Goal: Transaction & Acquisition: Purchase product/service

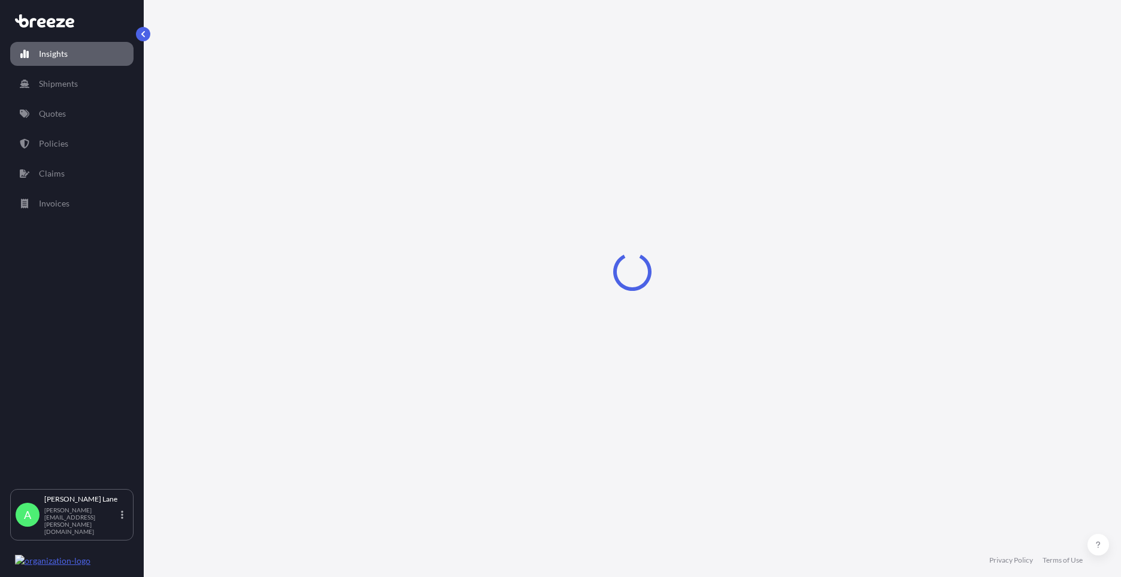
select select "2025"
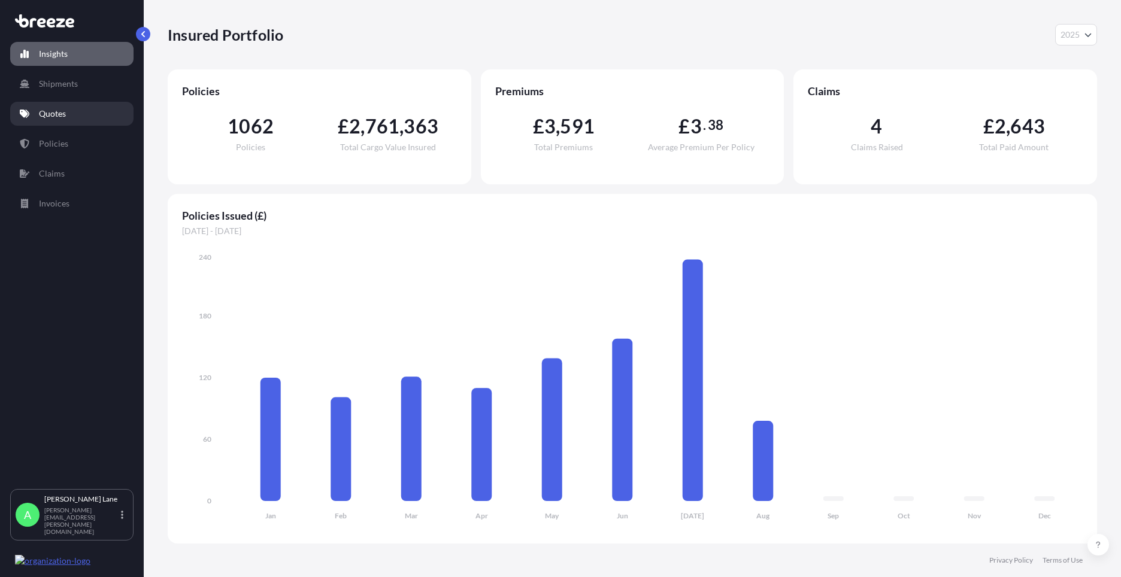
click at [58, 119] on p "Quotes" at bounding box center [52, 114] width 27 height 12
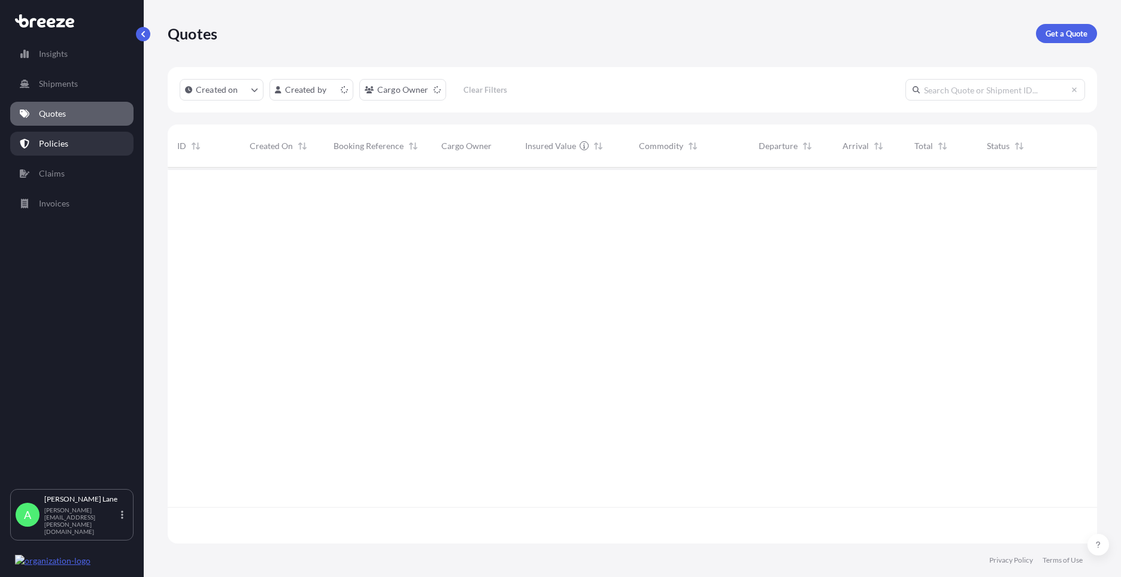
scroll to position [374, 920]
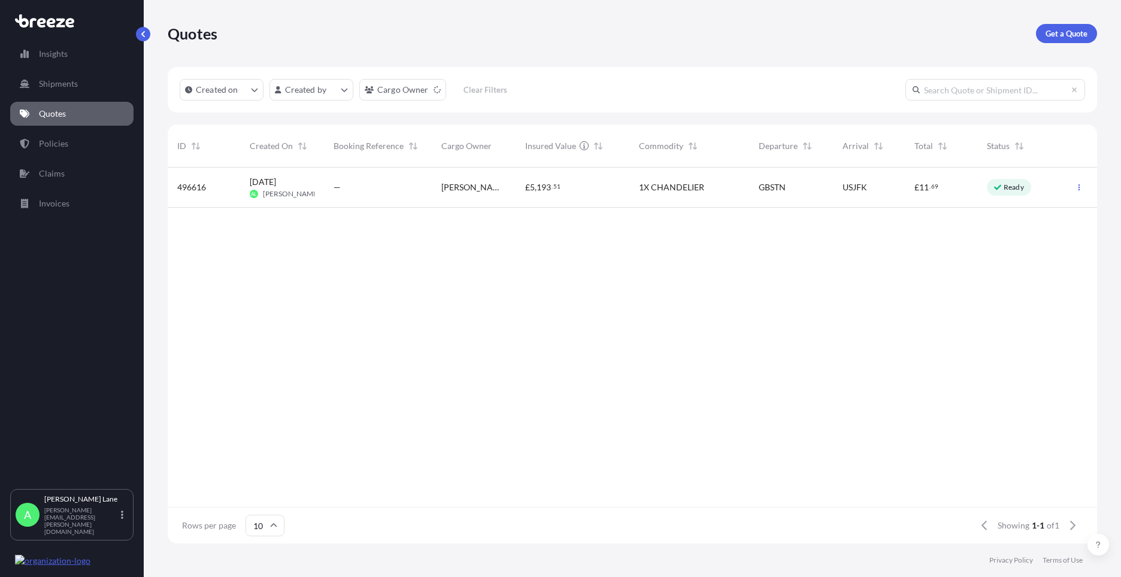
click at [1092, 25] on div "Get a Quote" at bounding box center [1066, 33] width 61 height 19
click at [1078, 34] on p "Get a Quote" at bounding box center [1066, 34] width 42 height 12
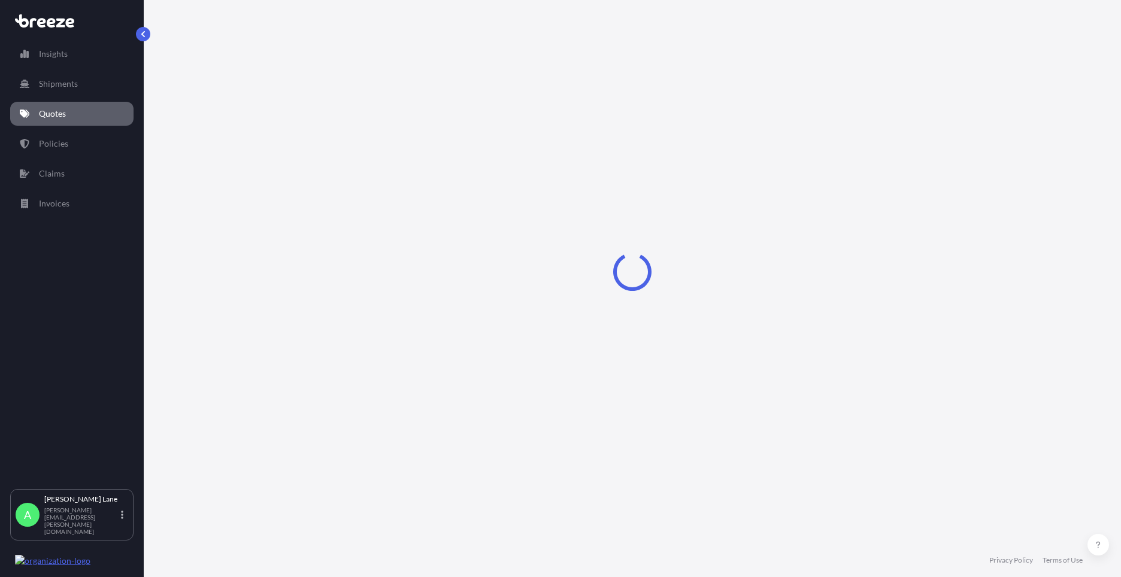
select select "Road"
select select "1"
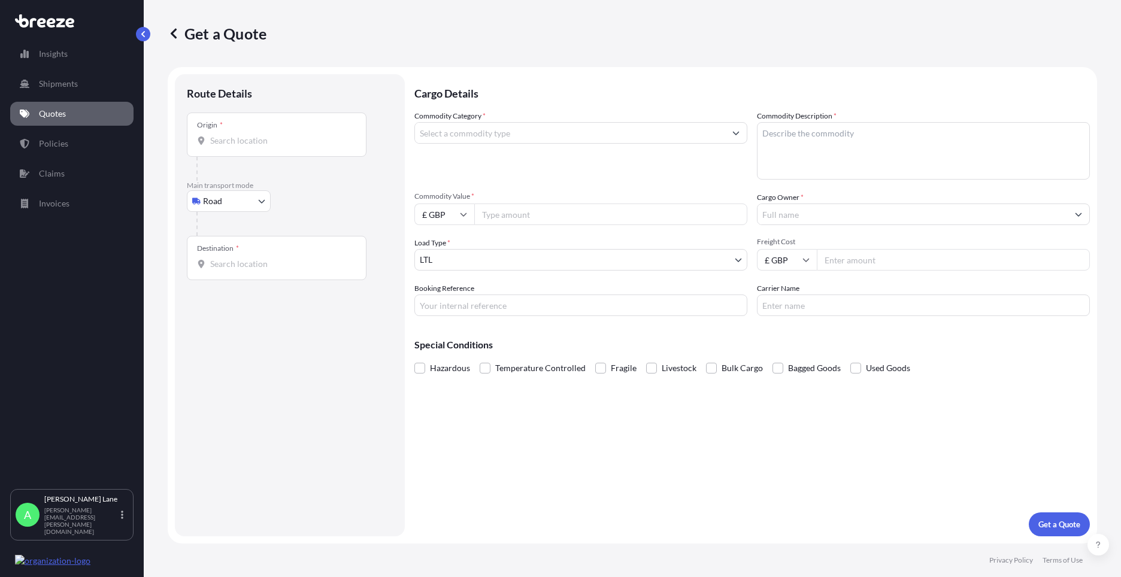
click at [247, 144] on input "Origin *" at bounding box center [280, 141] width 141 height 12
paste input "EN3 7QA"
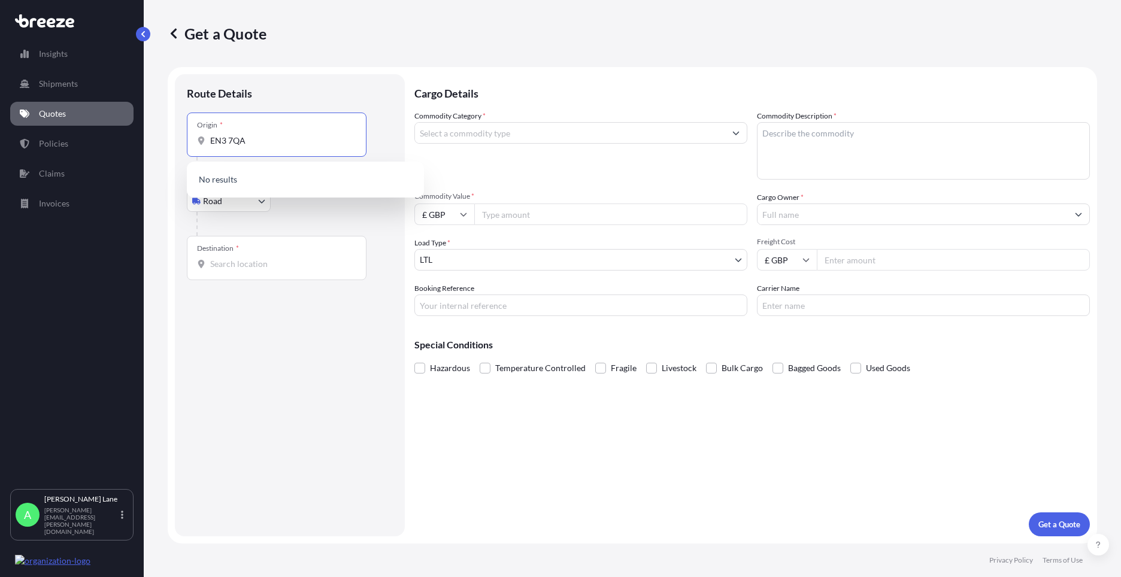
click at [268, 179] on p "No results" at bounding box center [305, 179] width 227 height 26
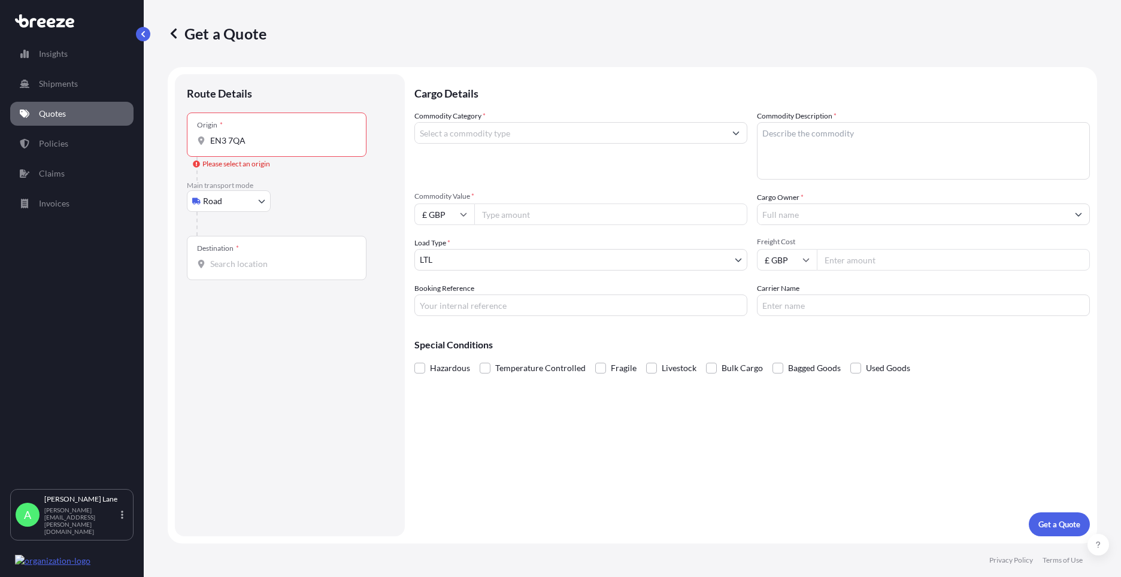
click at [263, 151] on div "Origin * EN3 7QA" at bounding box center [277, 135] width 180 height 44
click at [263, 147] on input "EN3 7QA" at bounding box center [280, 141] width 141 height 12
type input "[STREET_ADDRESS]"
click at [234, 271] on input "Destination *" at bounding box center [280, 269] width 141 height 12
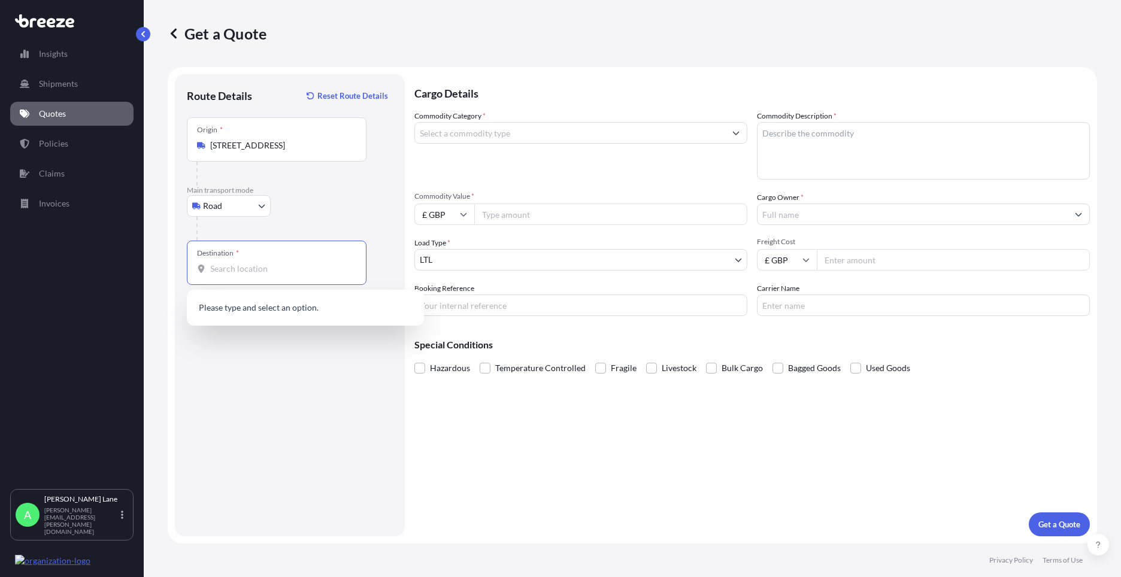
paste input "Herning"
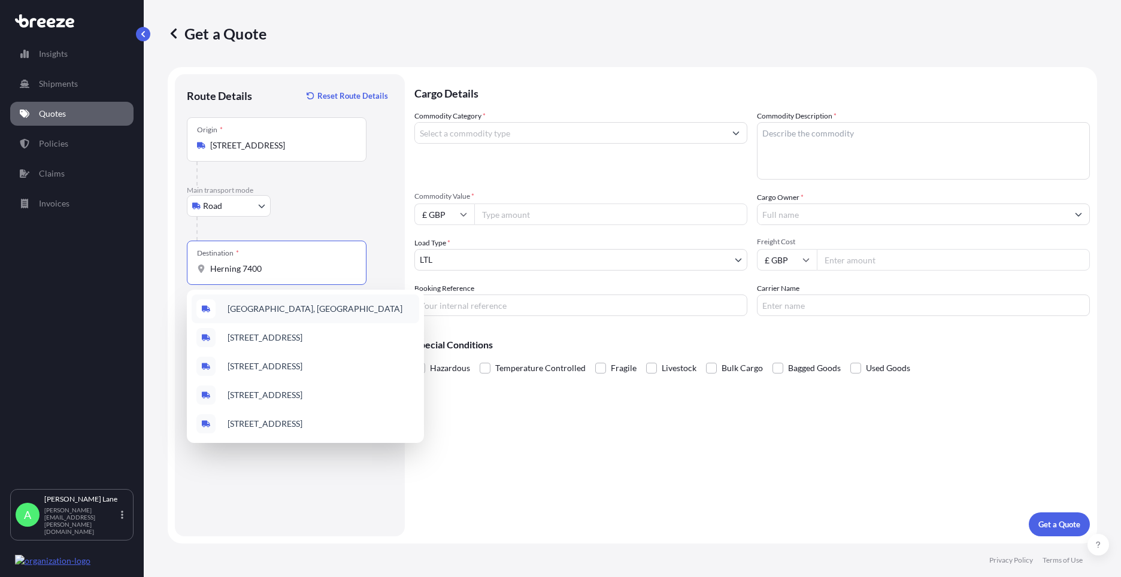
click at [292, 314] on span "[GEOGRAPHIC_DATA], [GEOGRAPHIC_DATA]" at bounding box center [314, 309] width 175 height 12
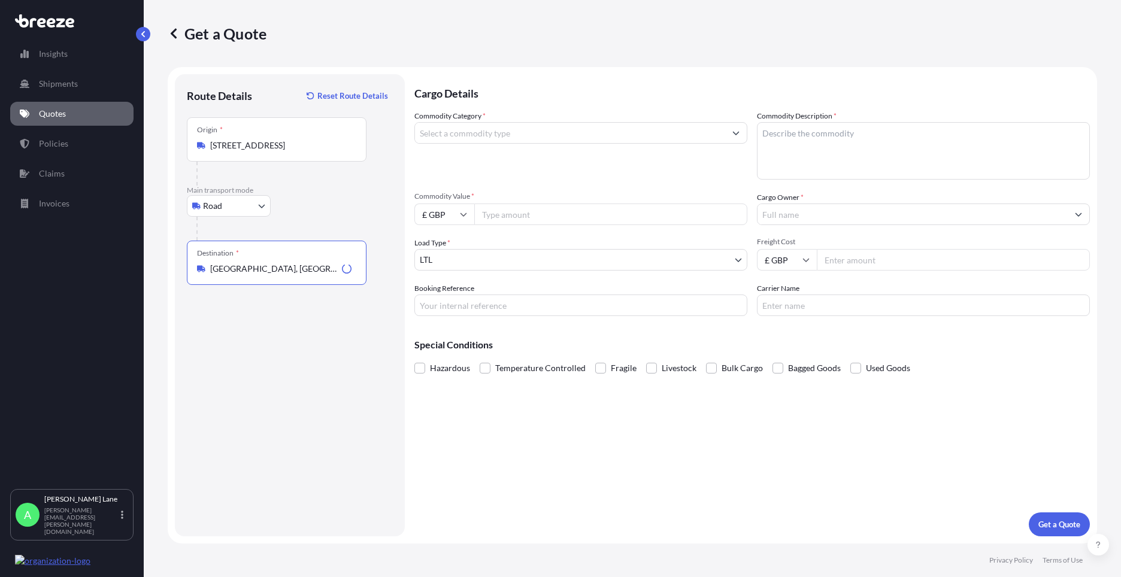
type input "[GEOGRAPHIC_DATA], [GEOGRAPHIC_DATA]"
click at [490, 139] on input "Commodity Category *" at bounding box center [570, 133] width 310 height 22
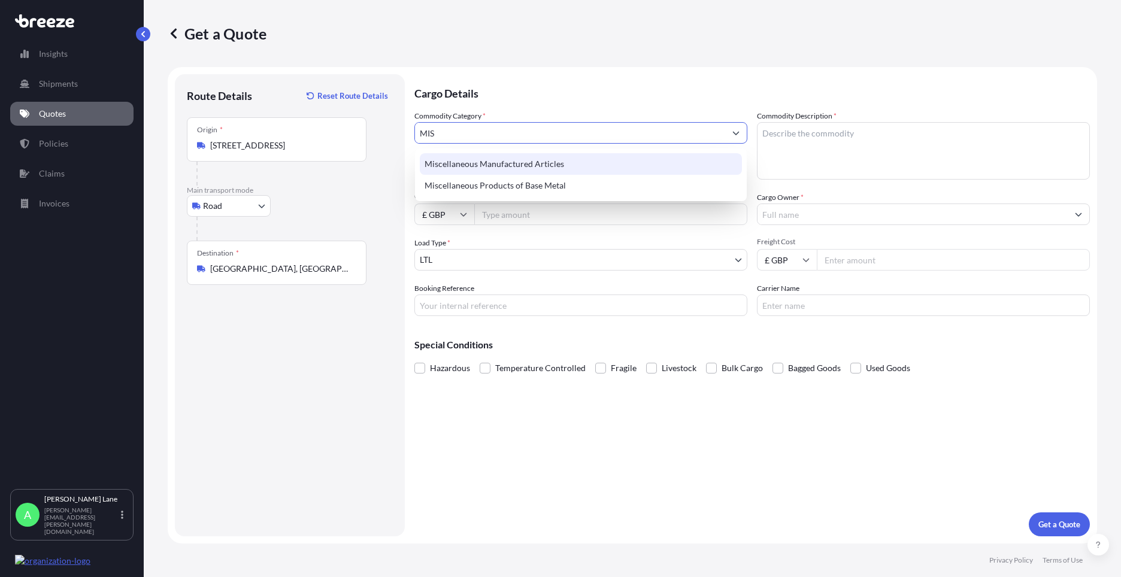
click at [499, 167] on div "Miscellaneous Manufactured Articles" at bounding box center [581, 164] width 322 height 22
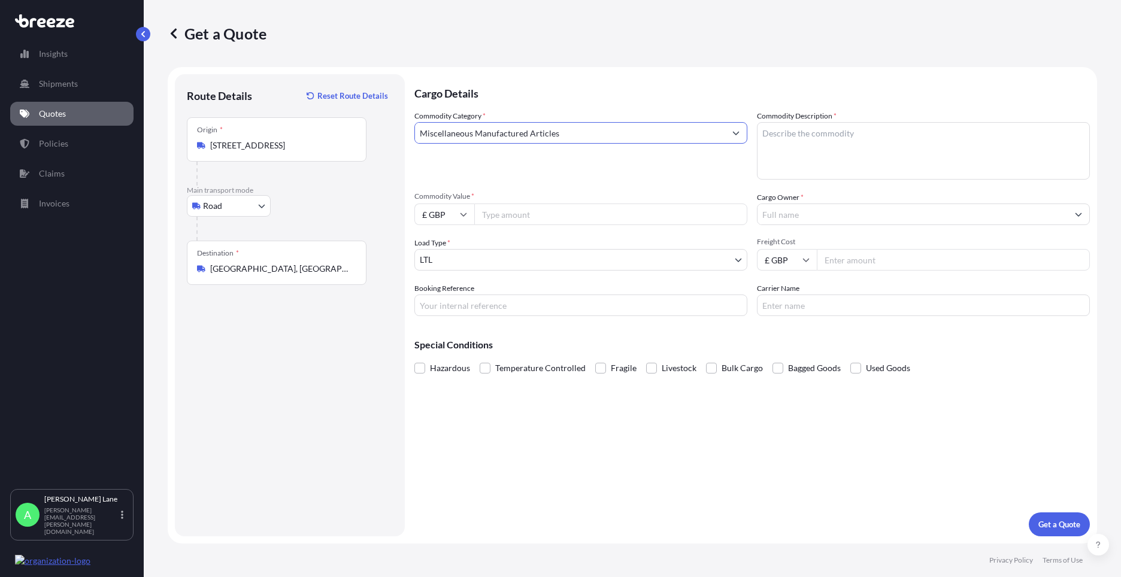
type input "Miscellaneous Manufactured Articles"
click at [513, 205] on input "Commodity Value *" at bounding box center [610, 215] width 273 height 22
type input "87.92"
drag, startPoint x: 532, startPoint y: 300, endPoint x: 535, endPoint y: 311, distance: 11.2
click at [532, 300] on input "Booking Reference" at bounding box center [580, 306] width 333 height 22
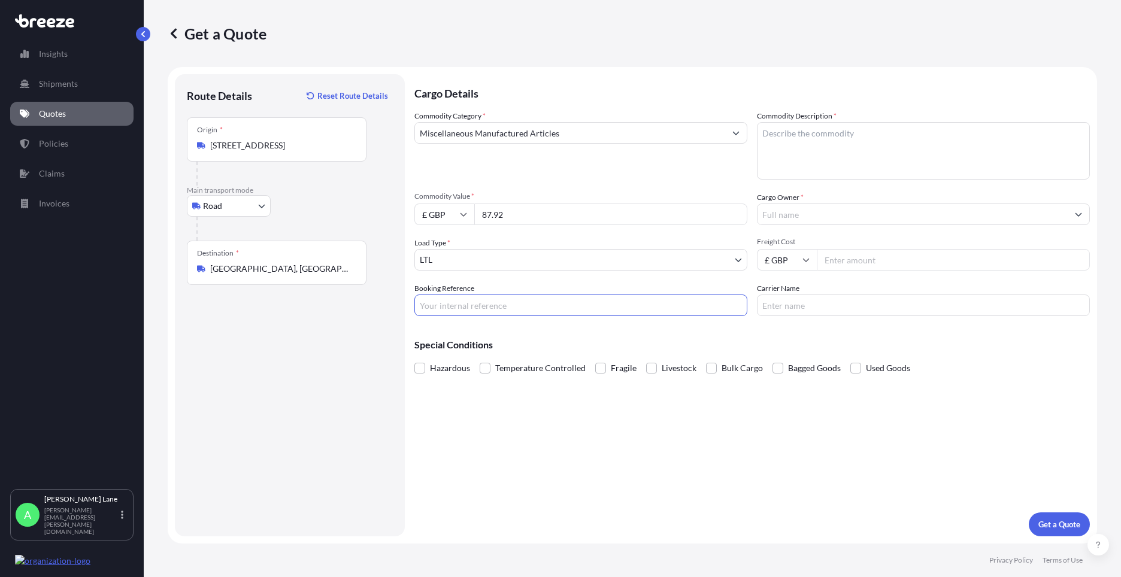
paste input "1888635"
type input "1888635"
click at [816, 152] on textarea "Commodity Description *" at bounding box center [923, 150] width 333 height 57
type textarea "GO KART PARTS"
click at [803, 221] on input "Cargo Owner *" at bounding box center [912, 215] width 310 height 22
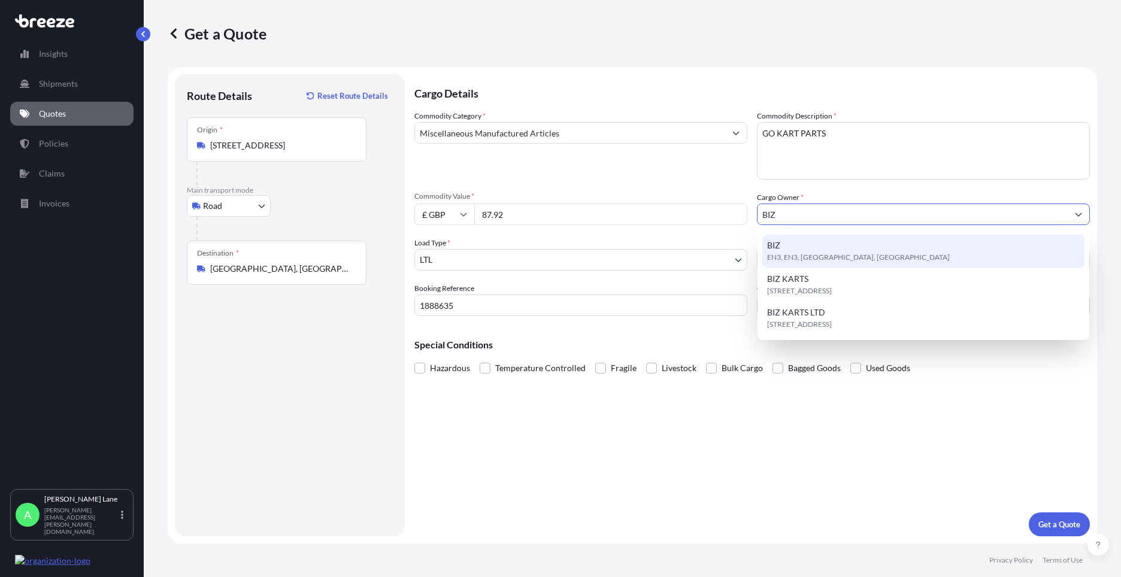
click at [828, 261] on span "EN3, EN3, [GEOGRAPHIC_DATA], [GEOGRAPHIC_DATA]" at bounding box center [858, 257] width 183 height 12
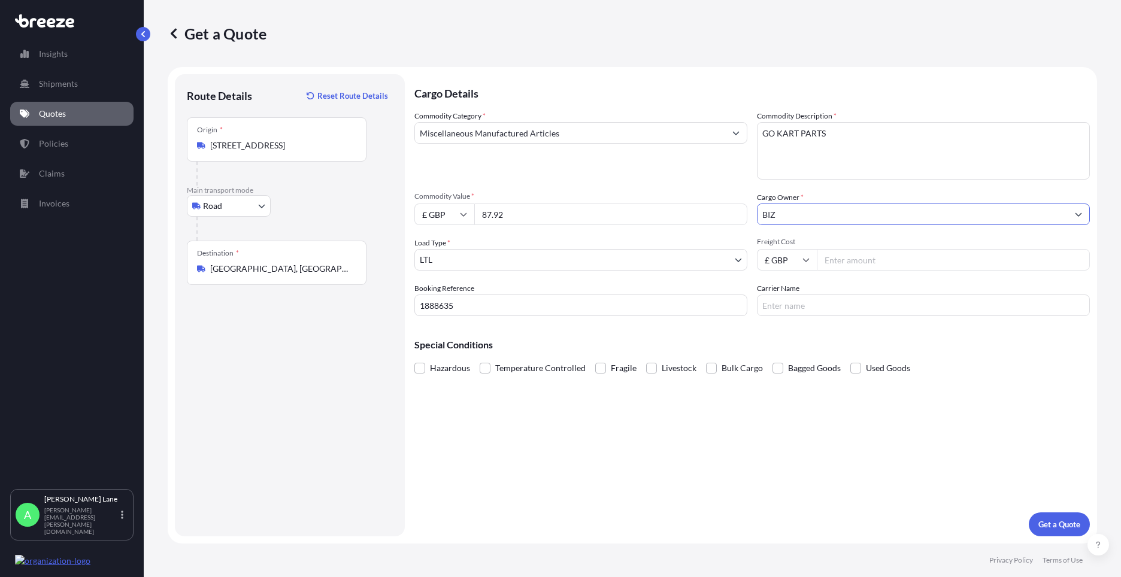
type input "BIZ"
click at [848, 266] on input "Freight Cost" at bounding box center [952, 260] width 273 height 22
type input "29.46"
click at [788, 312] on input "Carrier Name" at bounding box center [923, 306] width 333 height 22
type input "FEDEX"
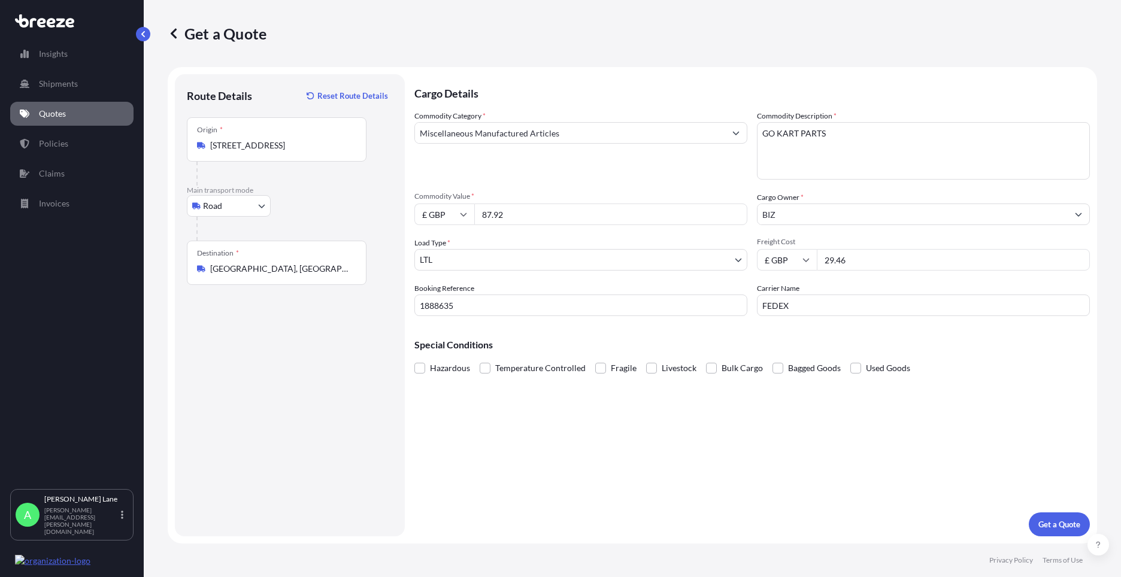
click at [680, 435] on div "Cargo Details Commodity Category * Miscellaneous Manufactured Articles Commodit…" at bounding box center [751, 305] width 675 height 462
click at [1038, 526] on p "Get a Quote" at bounding box center [1059, 524] width 42 height 12
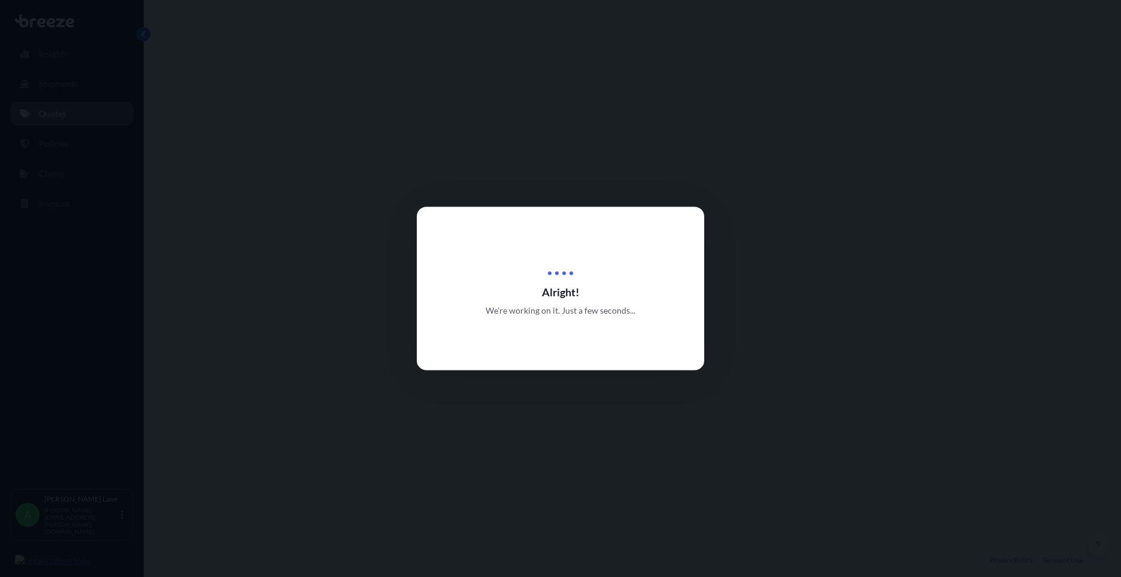
select select "Road"
select select "1"
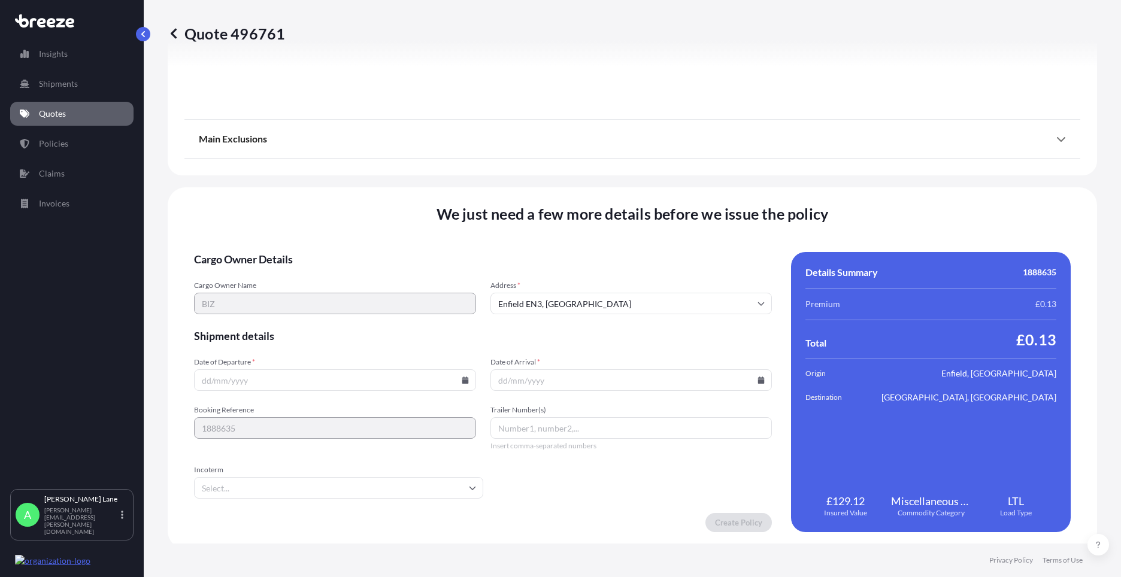
scroll to position [1323, 0]
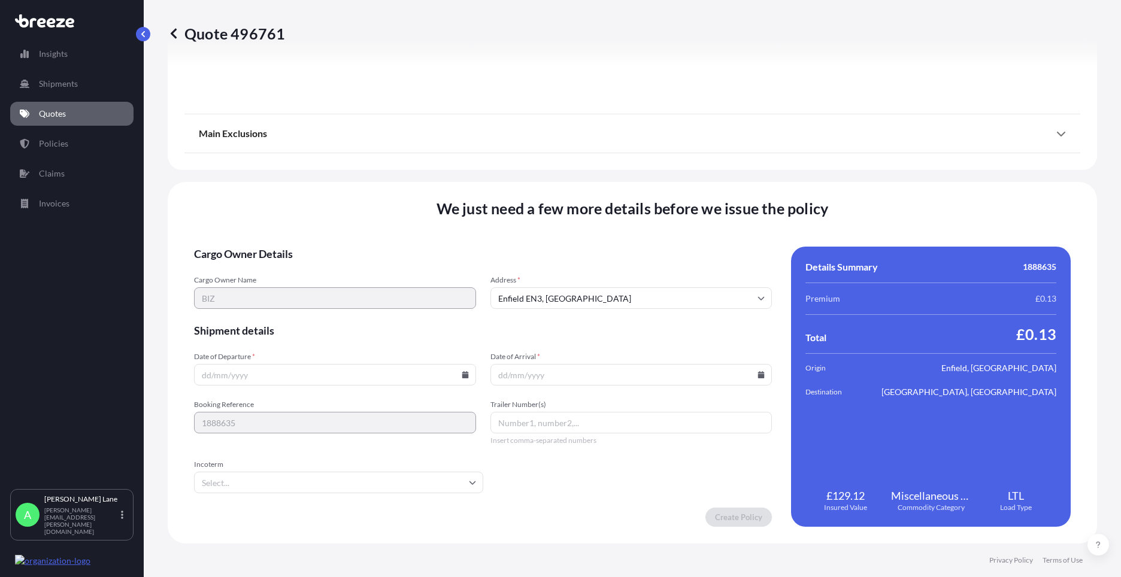
click at [464, 378] on icon at bounding box center [465, 374] width 7 height 7
click at [333, 267] on button "14" at bounding box center [333, 268] width 19 height 19
type input "[DATE]"
click at [202, 476] on input "Incoterm" at bounding box center [338, 483] width 289 height 22
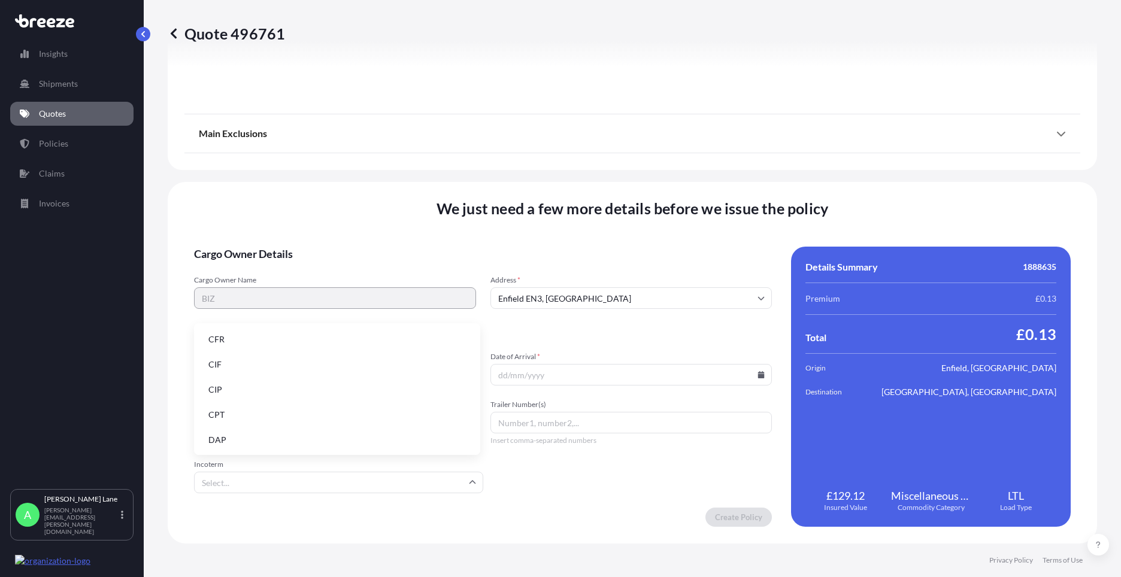
click at [223, 438] on li "DAP" at bounding box center [337, 440] width 277 height 23
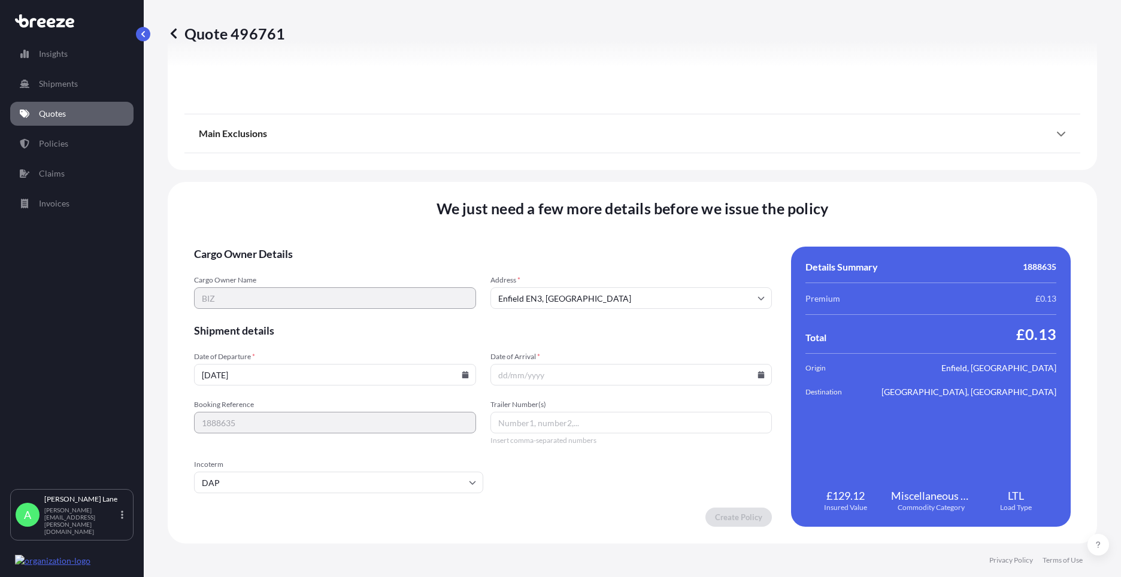
paste input "392106093383"
type input "392106093383"
click at [758, 373] on icon at bounding box center [761, 374] width 7 height 7
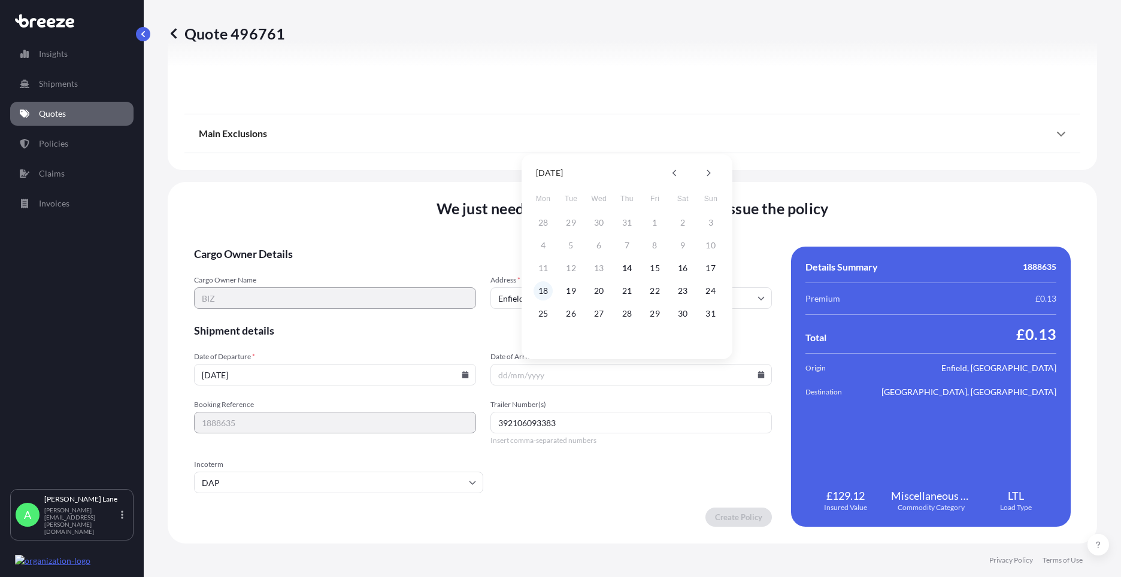
click at [545, 286] on button "18" at bounding box center [542, 290] width 19 height 19
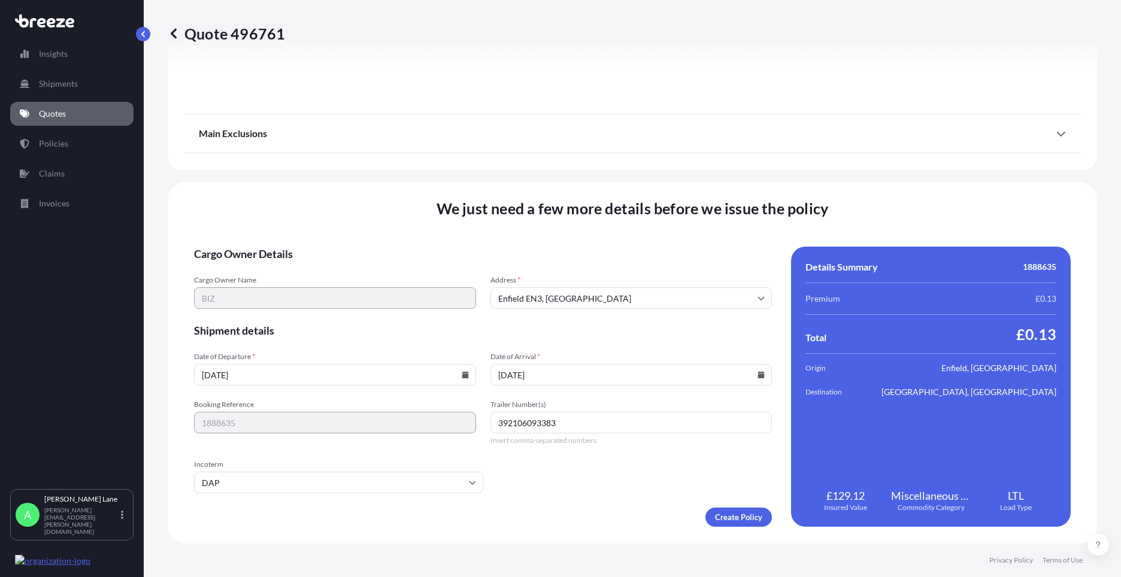
type input "[DATE]"
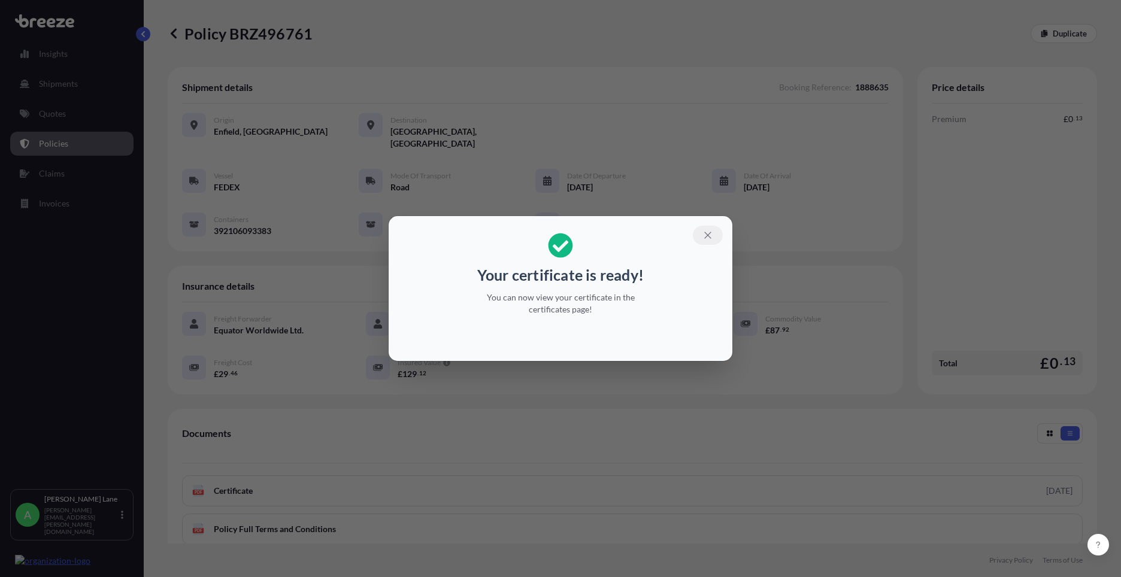
click at [703, 235] on icon "button" at bounding box center [707, 235] width 11 height 11
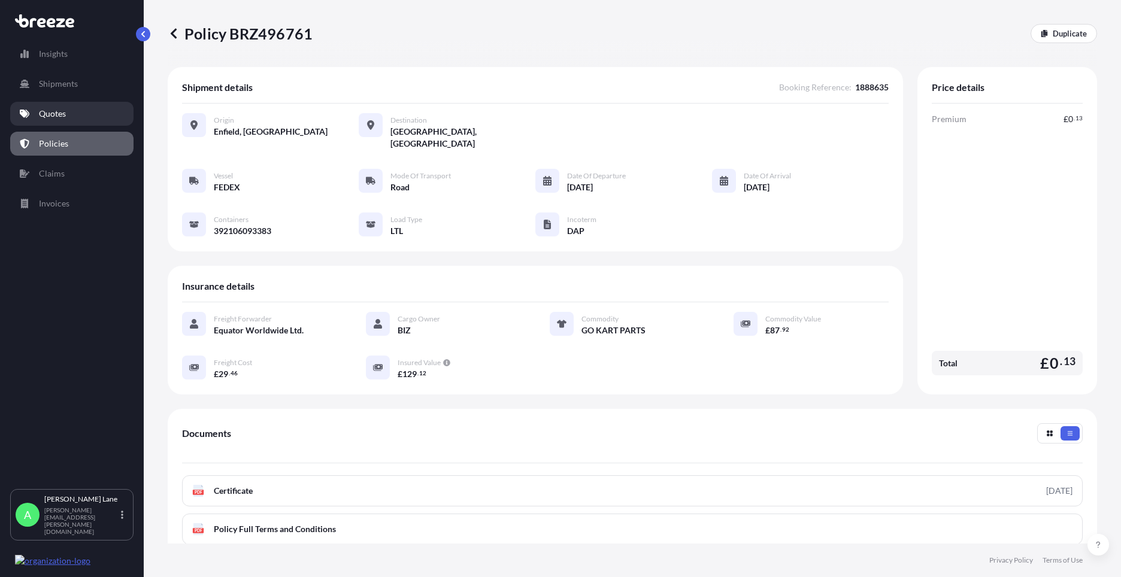
click at [38, 117] on link "Quotes" at bounding box center [71, 114] width 123 height 24
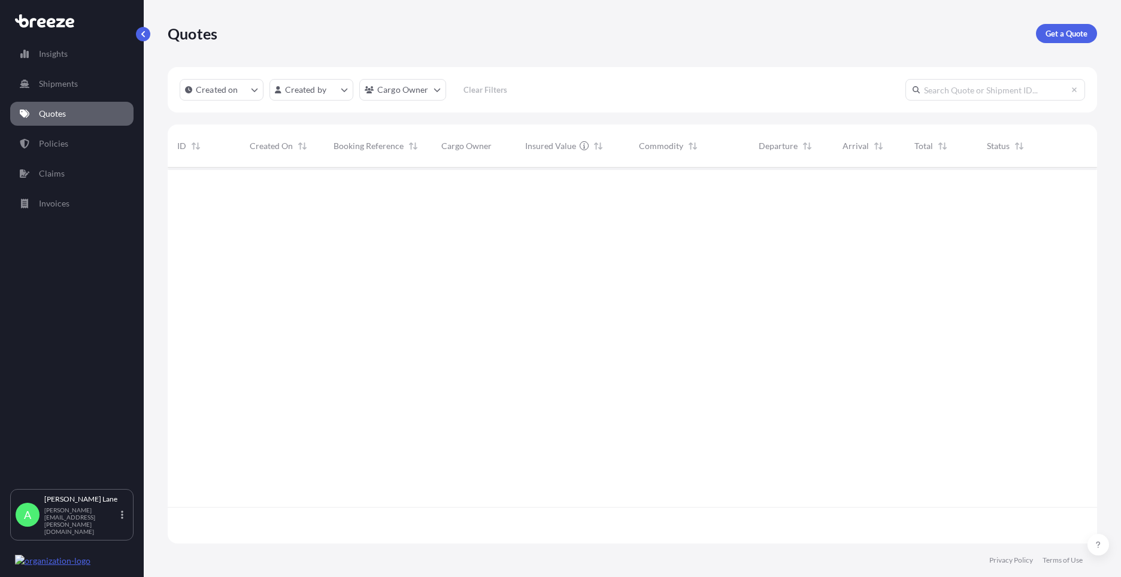
scroll to position [374, 920]
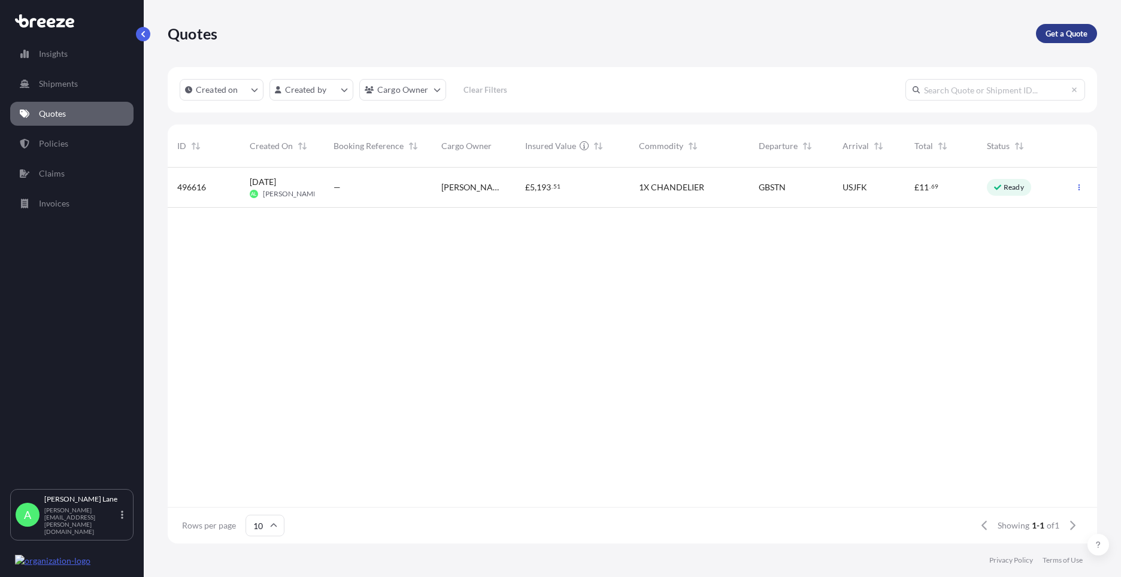
click at [1085, 34] on p "Get a Quote" at bounding box center [1066, 34] width 42 height 12
select select "Road"
select select "1"
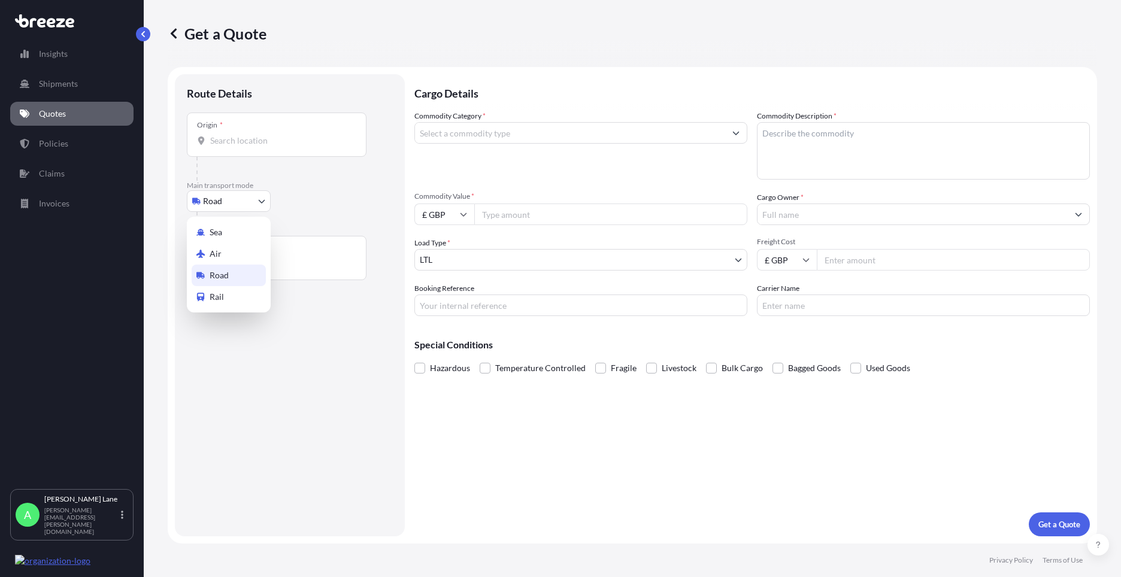
click at [247, 196] on body "Insights Shipments Quotes Policies Claims Invoices A [PERSON_NAME] [PERSON_NAME…" at bounding box center [560, 288] width 1121 height 577
click at [234, 251] on div "Air" at bounding box center [229, 254] width 74 height 22
select select "Air"
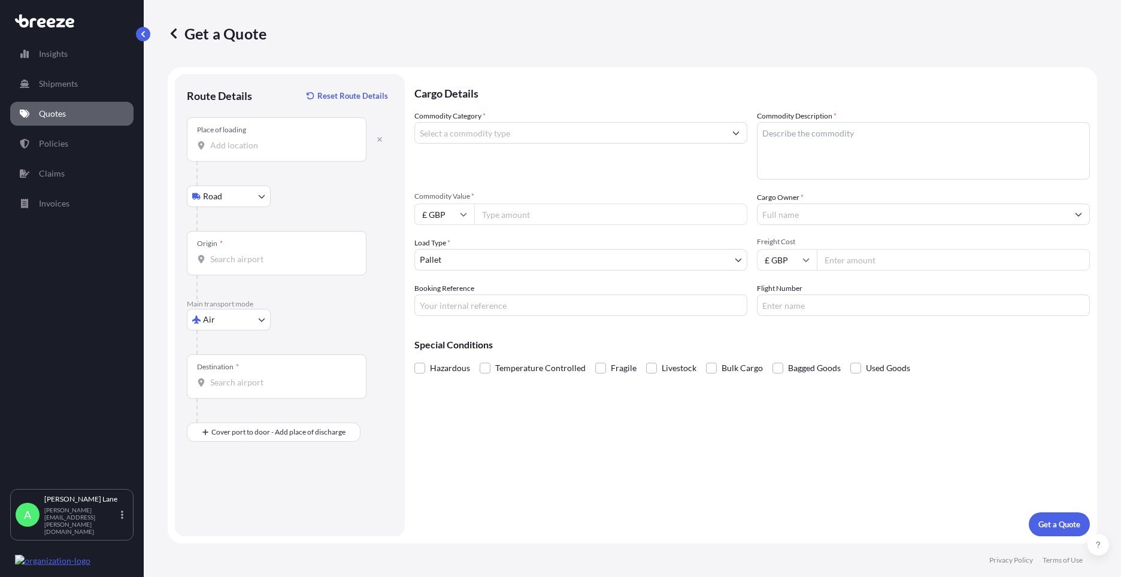
click at [278, 145] on input "Place of loading" at bounding box center [280, 145] width 141 height 12
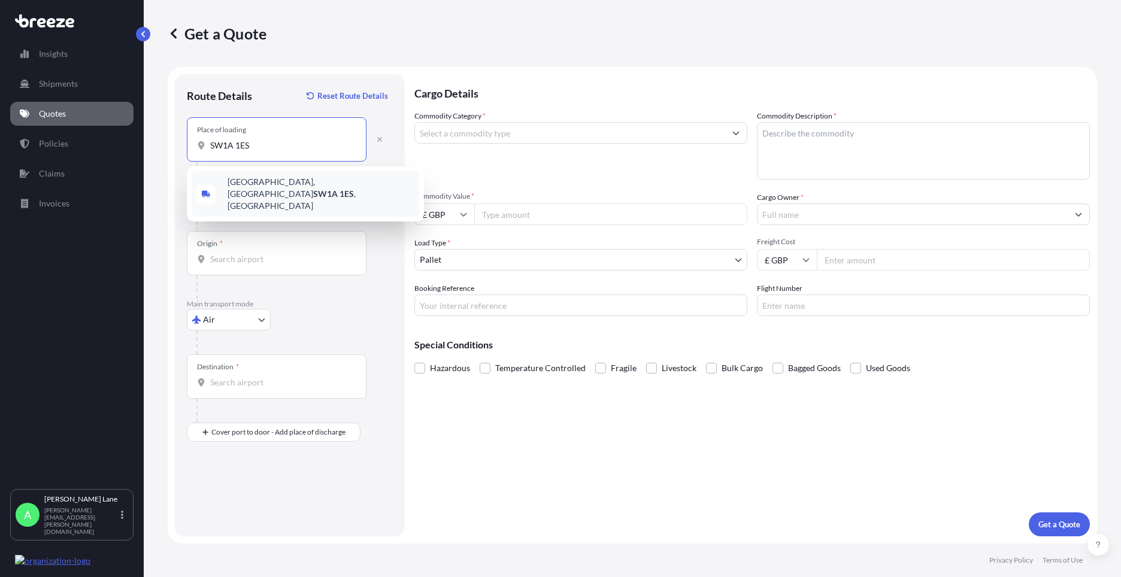
click at [314, 183] on span "[STREET_ADDRESS]" at bounding box center [320, 194] width 187 height 36
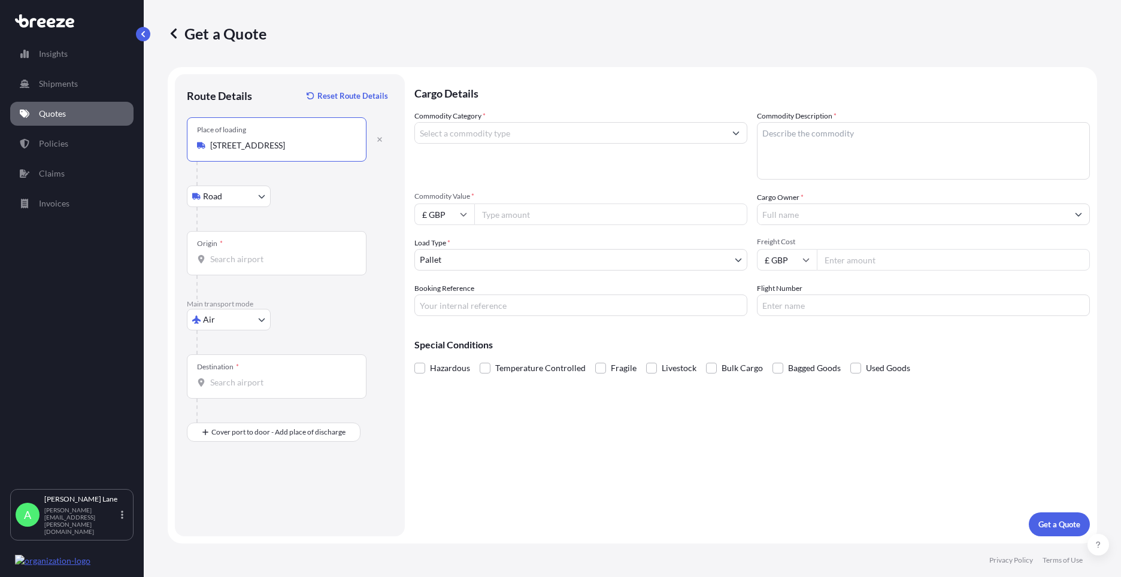
type input "[STREET_ADDRESS]"
click at [296, 247] on div "Origin *" at bounding box center [277, 253] width 180 height 44
click at [296, 253] on input "Origin *" at bounding box center [280, 259] width 141 height 12
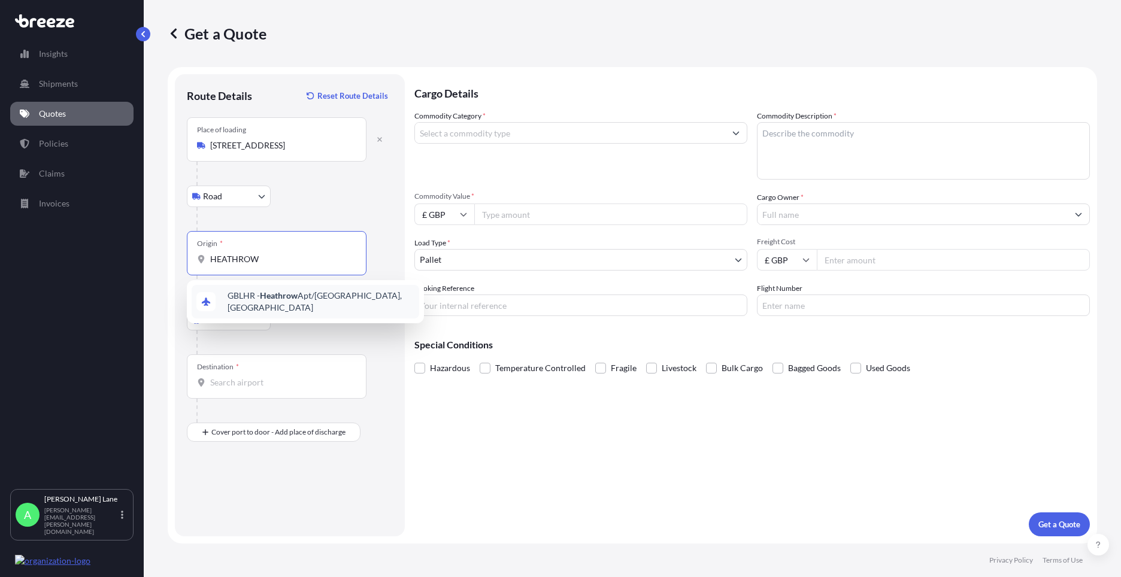
click at [313, 303] on span "GBLHR - Heathrow Apt/[GEOGRAPHIC_DATA], [GEOGRAPHIC_DATA]" at bounding box center [320, 302] width 187 height 24
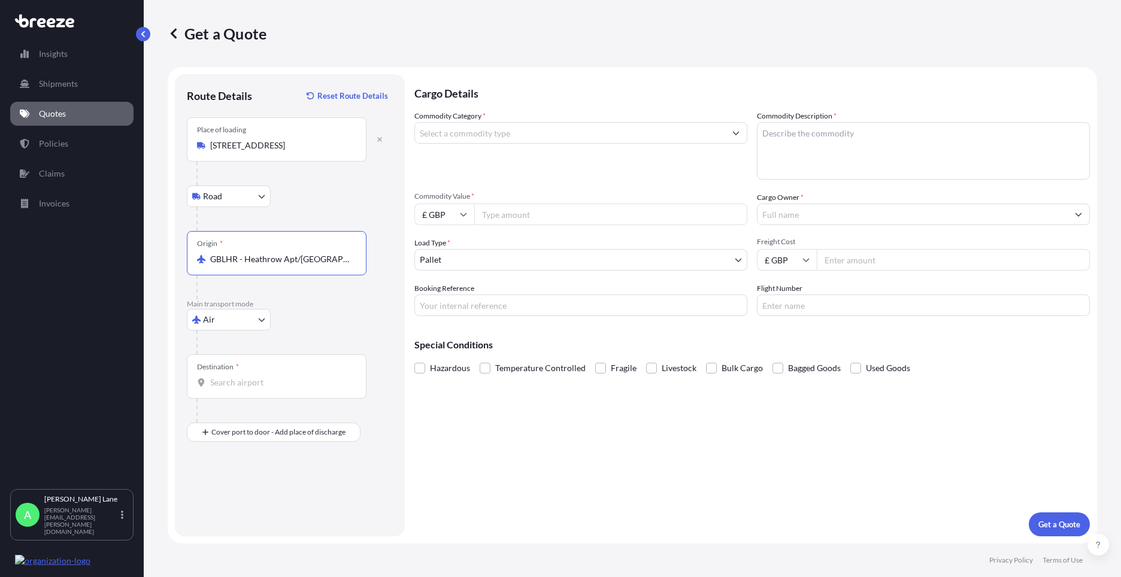
type input "GBLHR - Heathrow Apt/[GEOGRAPHIC_DATA], [GEOGRAPHIC_DATA]"
click at [305, 374] on div "Destination *" at bounding box center [277, 376] width 180 height 44
click at [305, 377] on input "Destination *" at bounding box center [280, 383] width 141 height 12
paste input "KOWLOON"
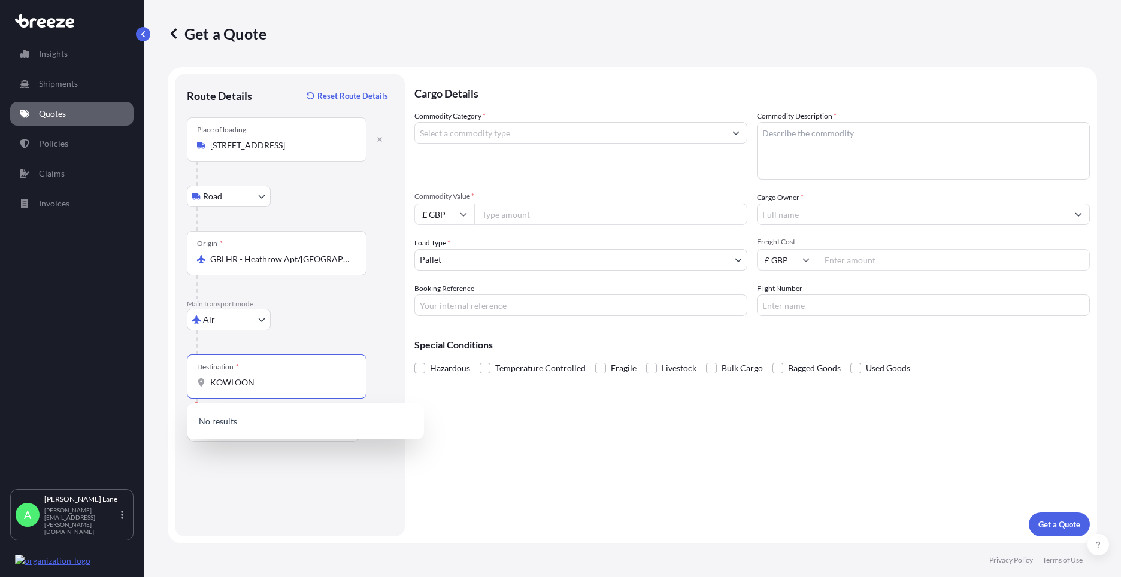
drag, startPoint x: 266, startPoint y: 382, endPoint x: 198, endPoint y: 381, distance: 68.3
click at [198, 381] on div "KOWLOON" at bounding box center [276, 383] width 159 height 12
type input "HKHKG - [GEOGRAPHIC_DATA], [GEOGRAPHIC_DATA]"
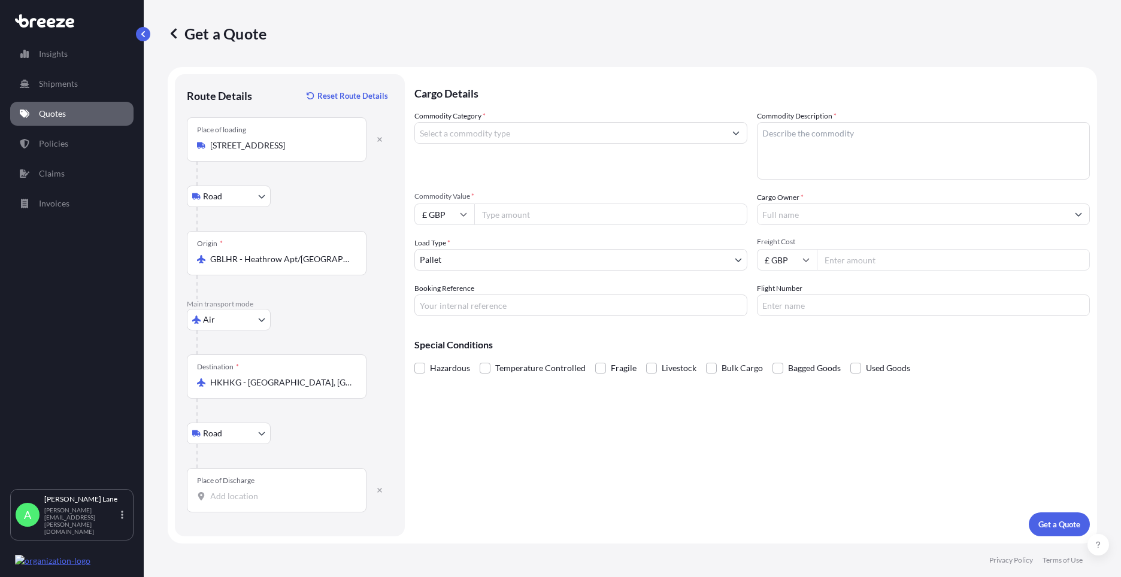
click at [270, 494] on input "Place of Discharge" at bounding box center [280, 496] width 141 height 12
paste input "KOWLOON"
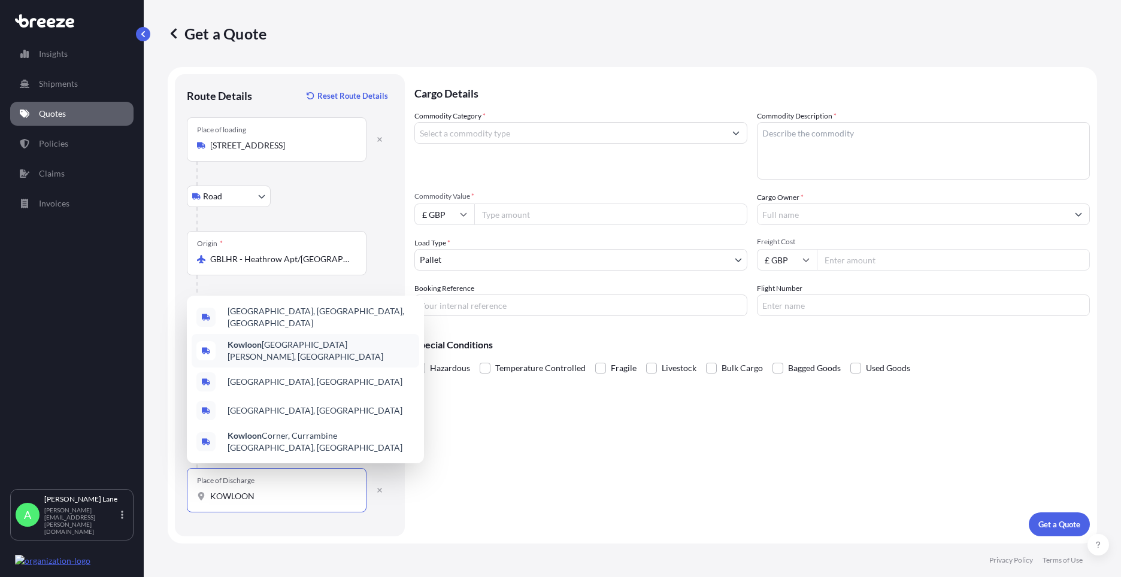
click at [351, 359] on span "[GEOGRAPHIC_DATA][PERSON_NAME], [GEOGRAPHIC_DATA]" at bounding box center [320, 351] width 187 height 24
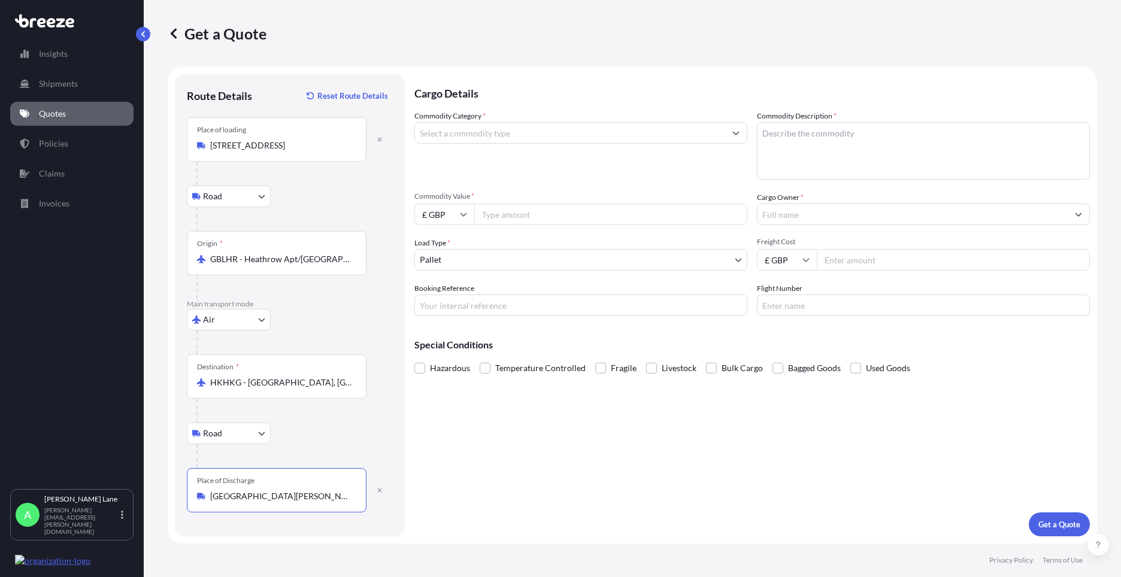
type input "[GEOGRAPHIC_DATA][PERSON_NAME], [GEOGRAPHIC_DATA]"
click at [514, 135] on input "Commodity Category *" at bounding box center [570, 133] width 310 height 22
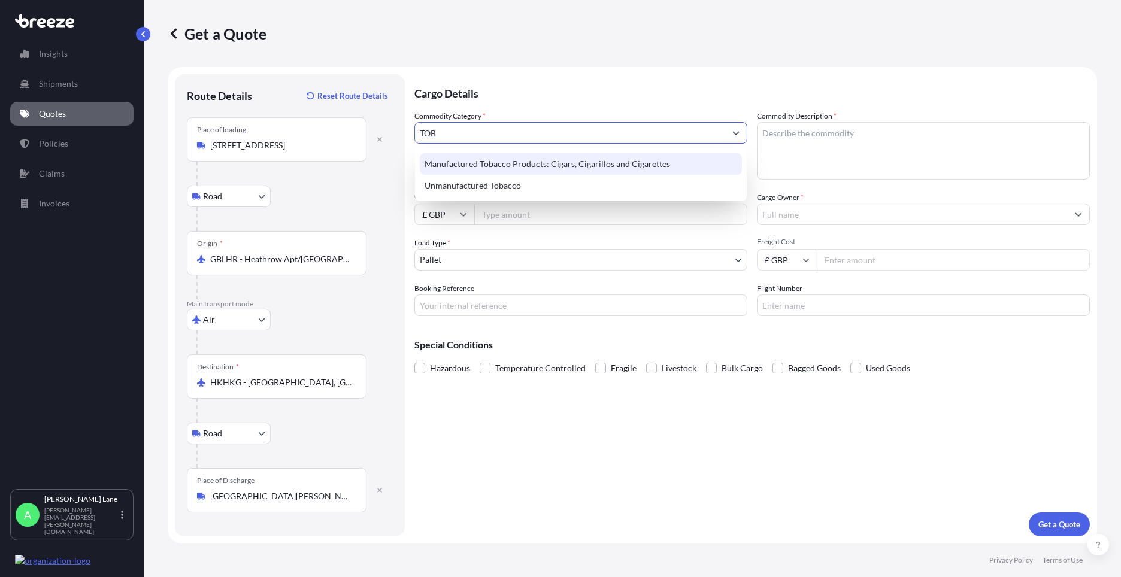
click at [541, 166] on div "Manufactured Tobacco Products: Cigars, Cigarillos and Cigarettes" at bounding box center [581, 164] width 322 height 22
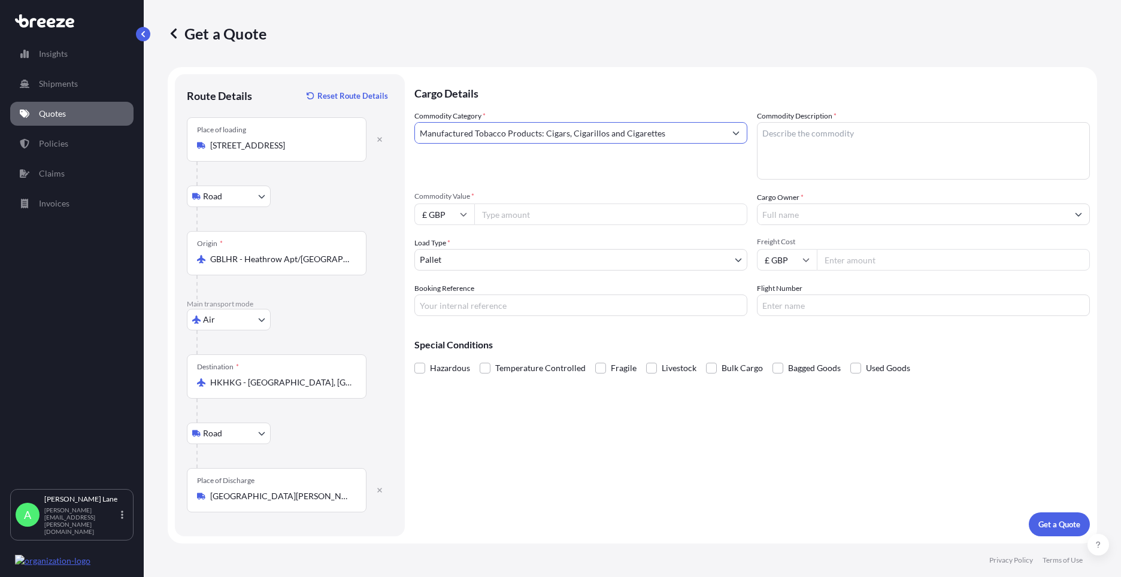
type input "Manufactured Tobacco Products: Cigars, Cigarillos and Cigarettes"
click at [530, 211] on input "Commodity Value *" at bounding box center [610, 215] width 273 height 22
type input "30658.83"
click at [527, 253] on body "Insights Shipments Quotes Policies Claims Invoices A [PERSON_NAME] [PERSON_NAME…" at bounding box center [560, 288] width 1121 height 577
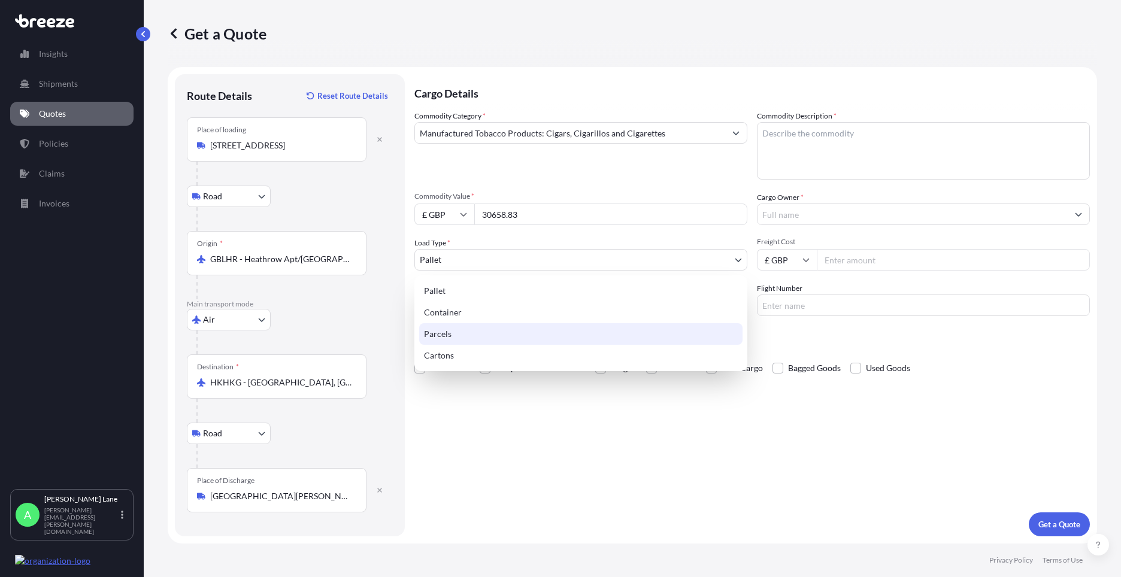
click at [462, 333] on div "Parcels" at bounding box center [580, 334] width 323 height 22
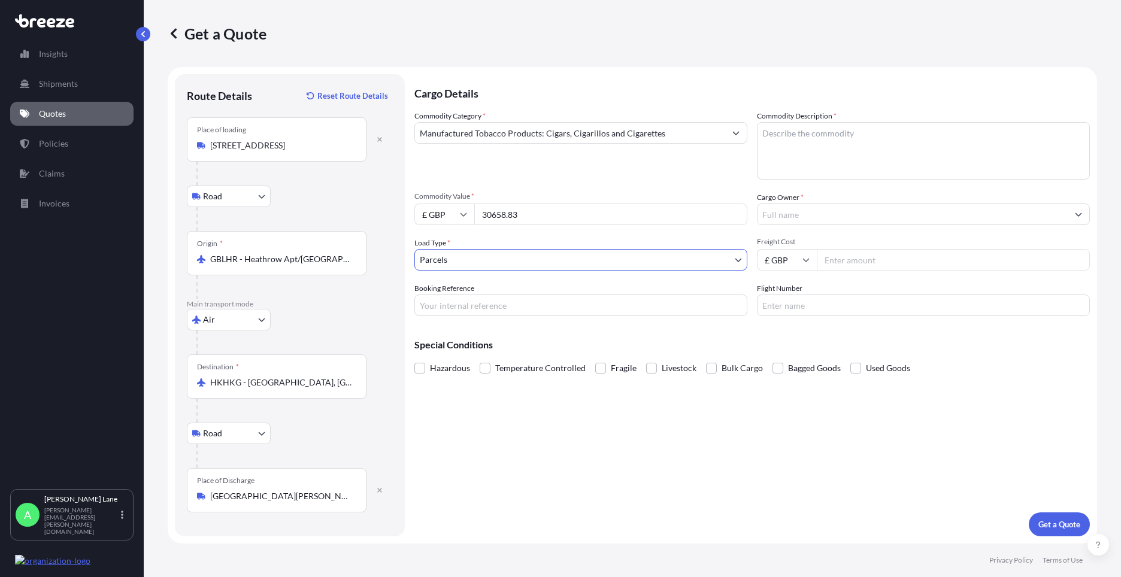
click at [489, 313] on input "Booking Reference" at bounding box center [580, 306] width 333 height 22
paste input "1888641"
type input "1888641"
click at [845, 151] on textarea "Commodity Description *" at bounding box center [923, 150] width 333 height 57
type textarea "9 BOXERS OF CIGARS"
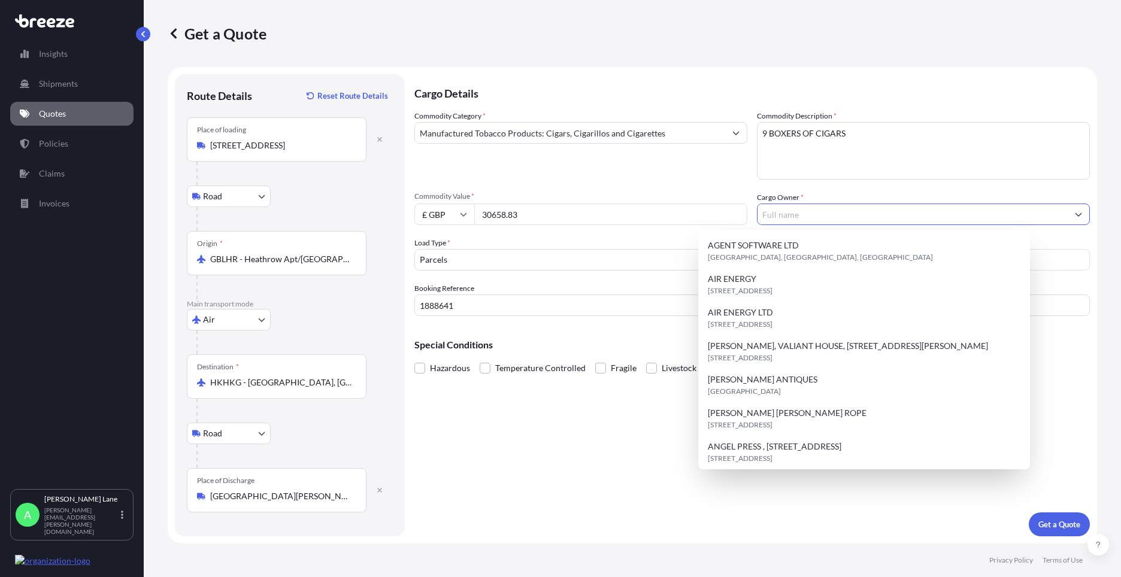
click at [799, 217] on input "Cargo Owner *" at bounding box center [912, 215] width 310 height 22
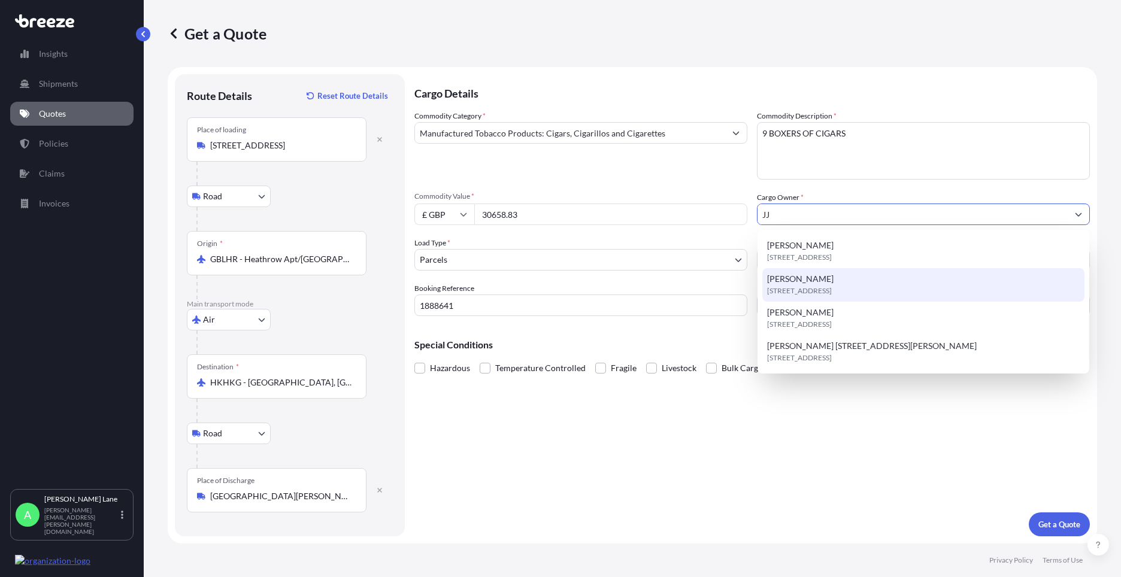
click at [819, 279] on div "[PERSON_NAME][STREET_ADDRESS]" at bounding box center [923, 285] width 322 height 34
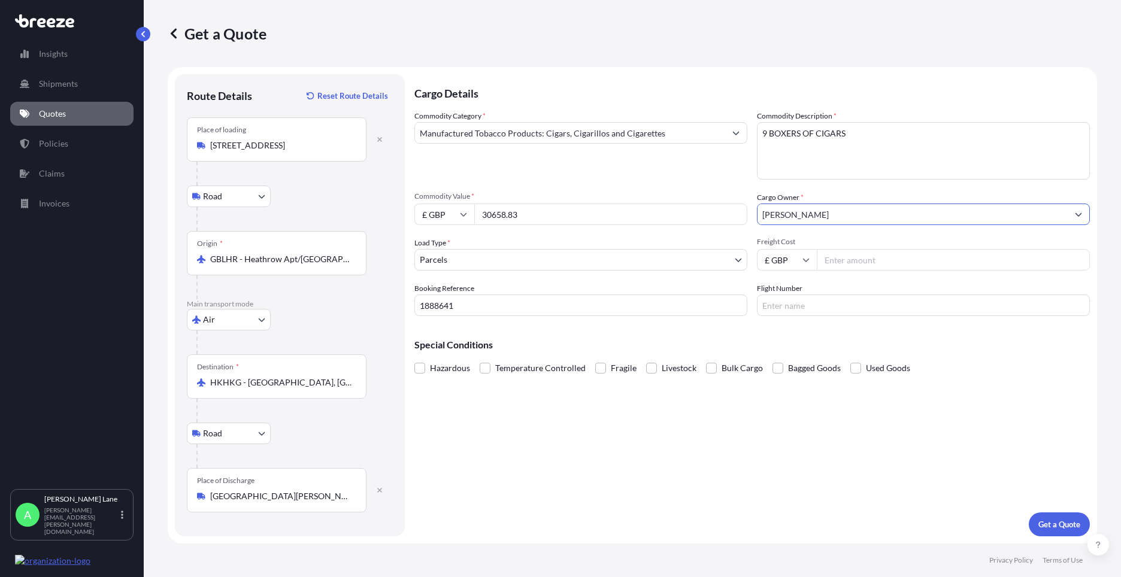
type input "[PERSON_NAME]"
click at [861, 263] on input "Freight Cost" at bounding box center [952, 260] width 273 height 22
type input "409.84"
click at [788, 306] on input "Flight Number" at bounding box center [923, 306] width 333 height 22
type input "DHL"
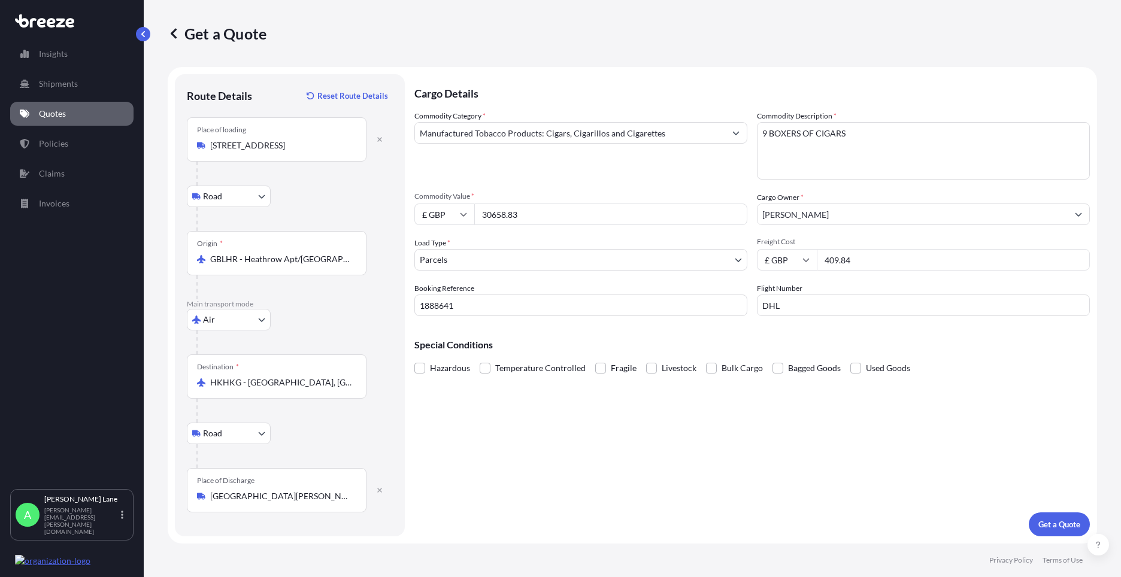
drag, startPoint x: 757, startPoint y: 458, endPoint x: 1008, endPoint y: 509, distance: 255.9
click at [758, 458] on div "Cargo Details Commodity Category * Manufactured Tobacco Products: Cigars, Cigar…" at bounding box center [751, 305] width 675 height 462
click at [1057, 525] on p "Get a Quote" at bounding box center [1059, 524] width 42 height 12
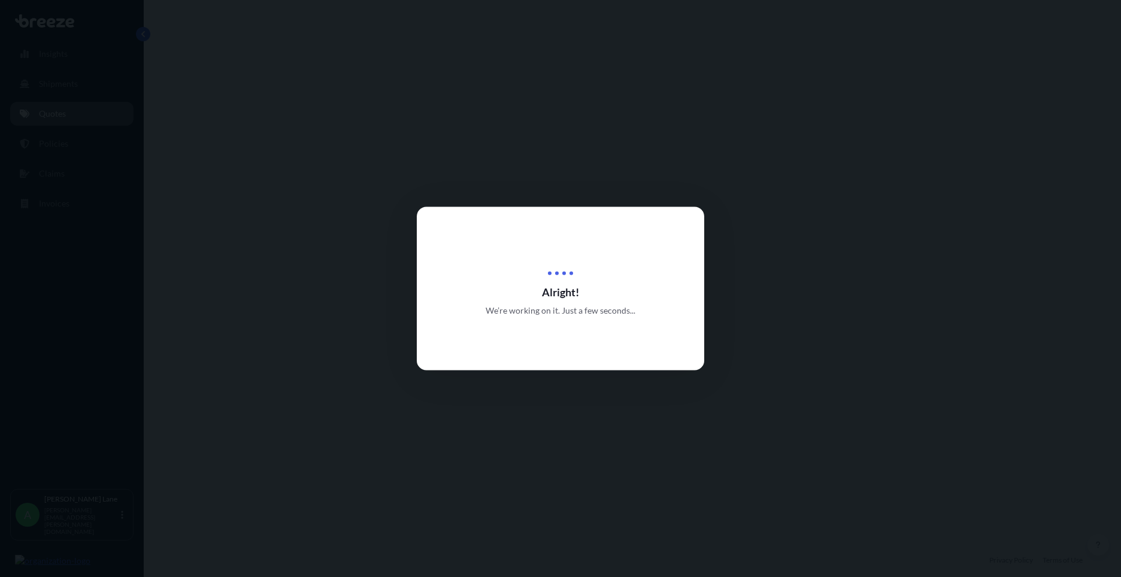
select select "Road"
select select "Air"
select select "Road"
select select "3"
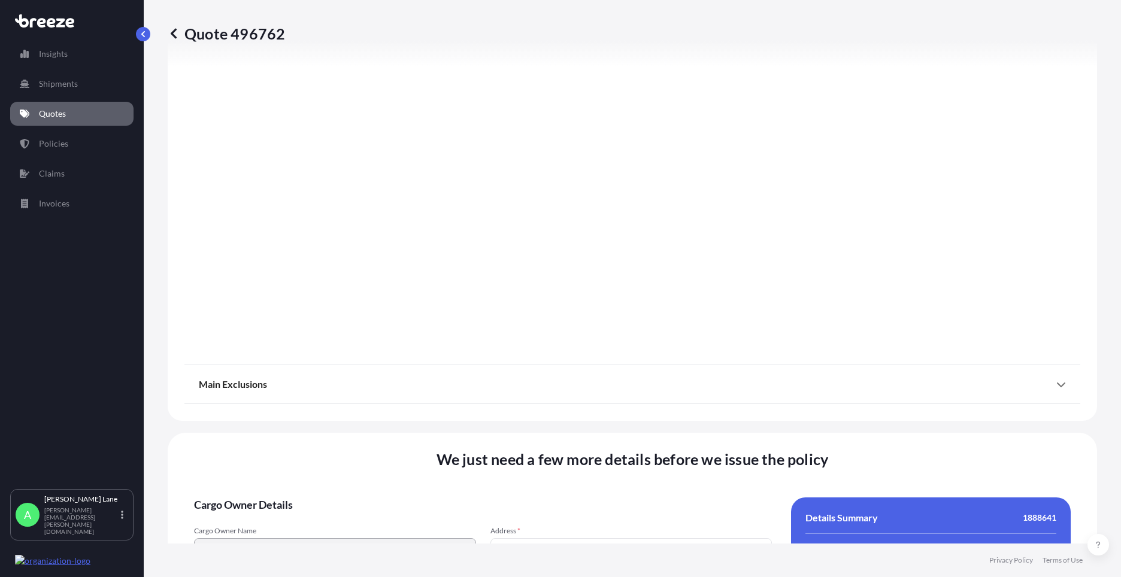
scroll to position [1560, 0]
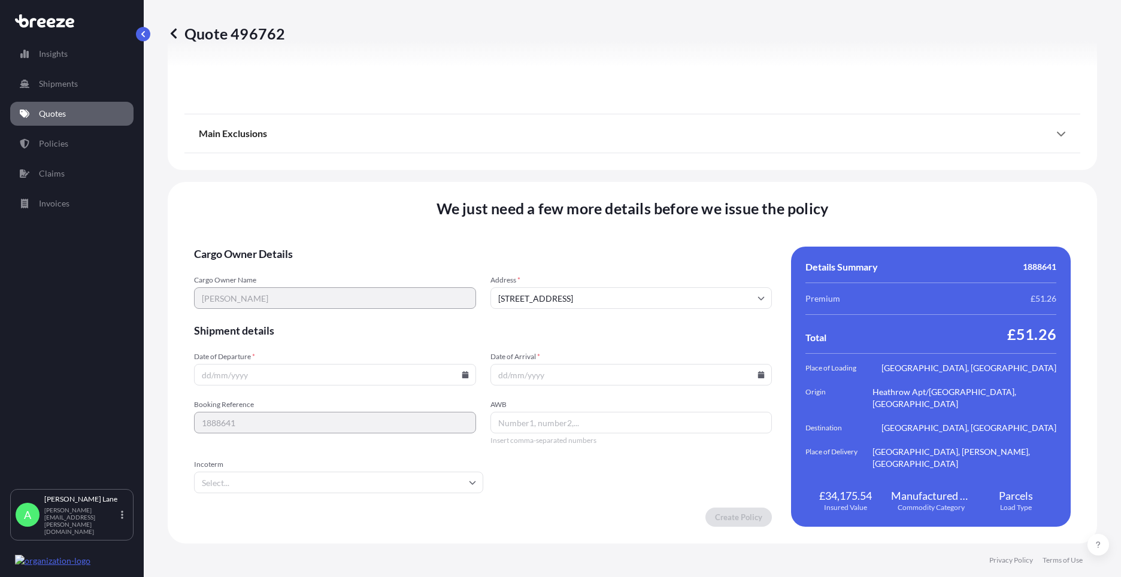
click at [462, 377] on icon at bounding box center [465, 374] width 7 height 7
click at [332, 269] on button "14" at bounding box center [333, 268] width 19 height 19
type input "[DATE]"
click at [396, 482] on input "Incoterm" at bounding box center [338, 483] width 289 height 22
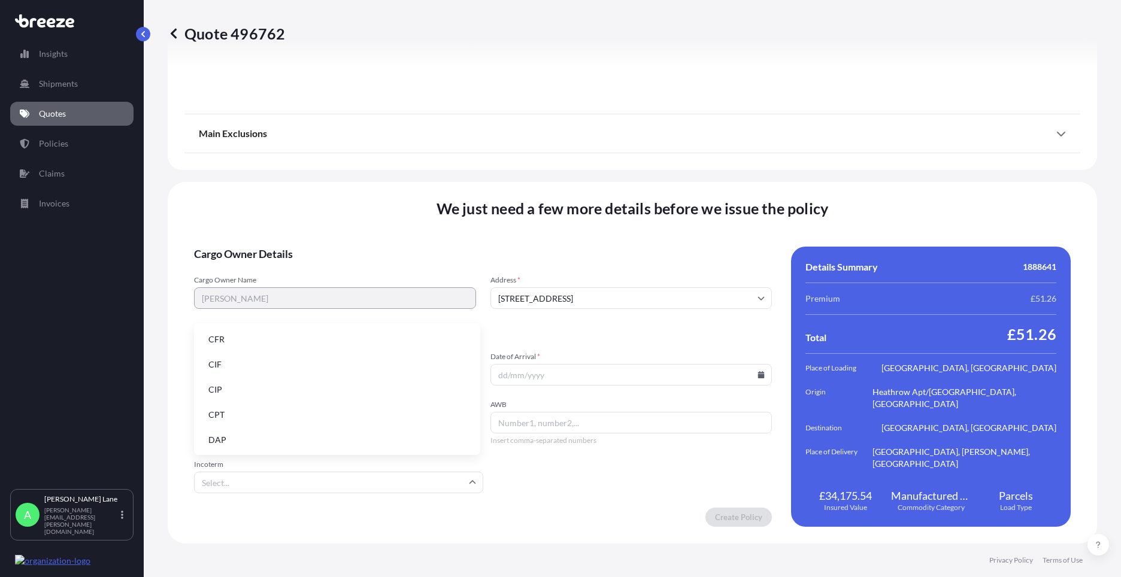
click at [351, 439] on li "DAP" at bounding box center [337, 440] width 277 height 23
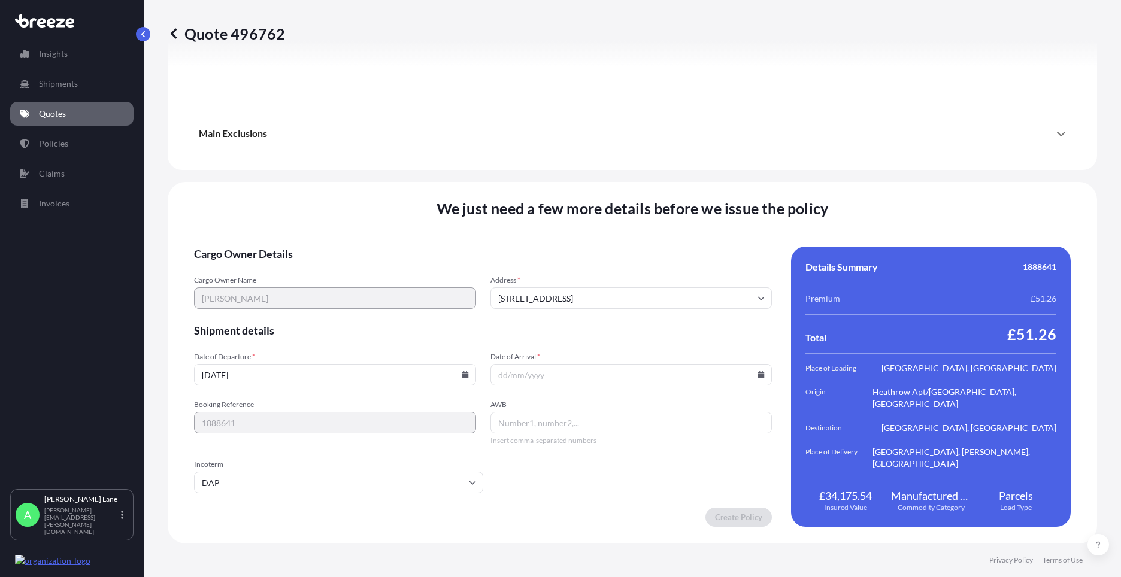
click at [758, 377] on icon at bounding box center [761, 374] width 7 height 7
drag, startPoint x: 544, startPoint y: 291, endPoint x: 570, endPoint y: 437, distance: 148.3
click at [544, 291] on button "18" at bounding box center [542, 290] width 19 height 19
type input "[DATE]"
click at [560, 417] on input "AWB" at bounding box center [631, 423] width 282 height 22
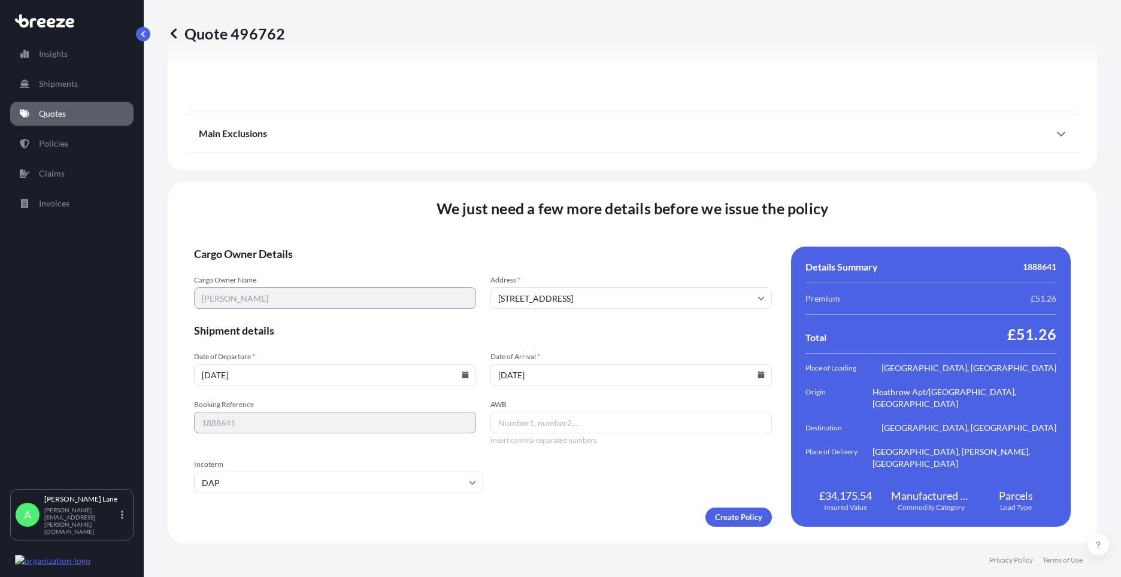
paste input "7809859455"
type input "7809859455"
